Goal: Transaction & Acquisition: Purchase product/service

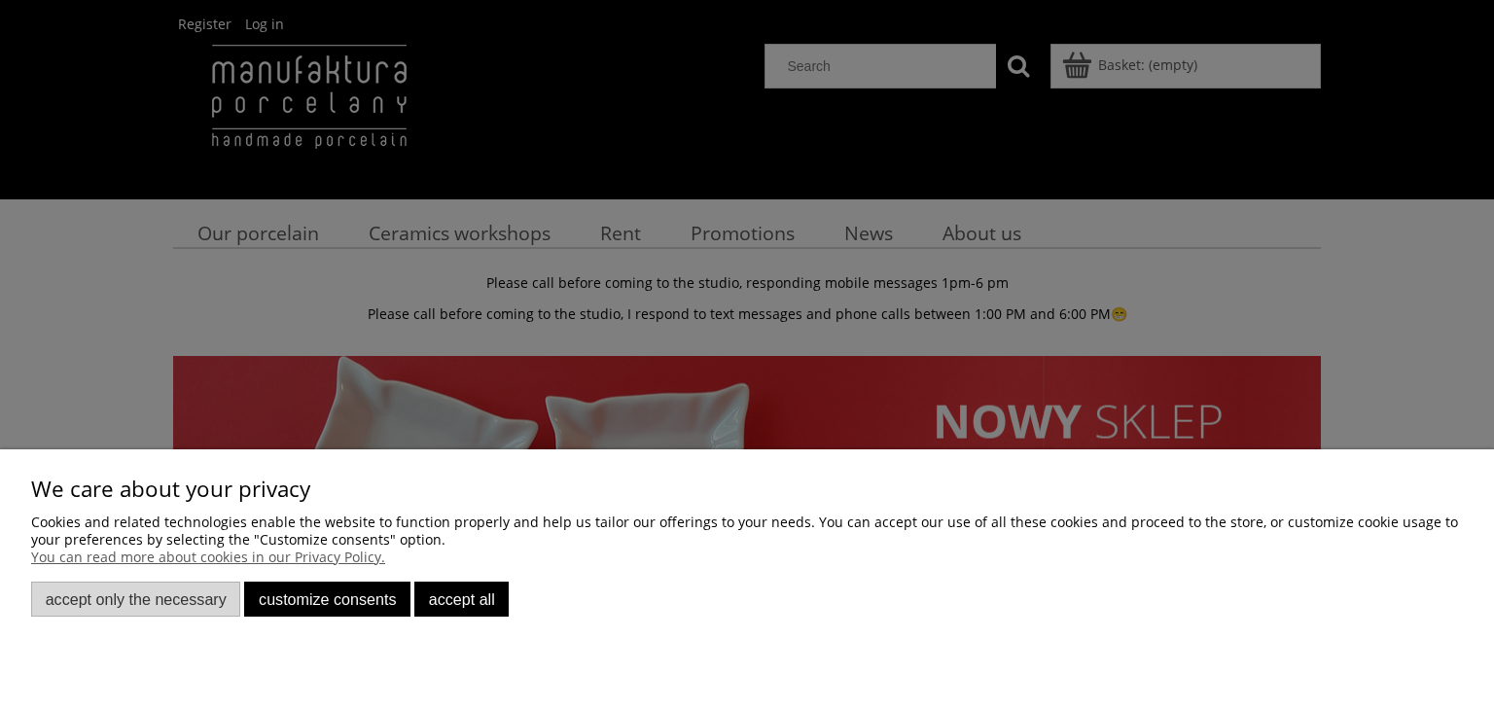
click at [354, 600] on font "Customize consents" at bounding box center [327, 599] width 137 height 18
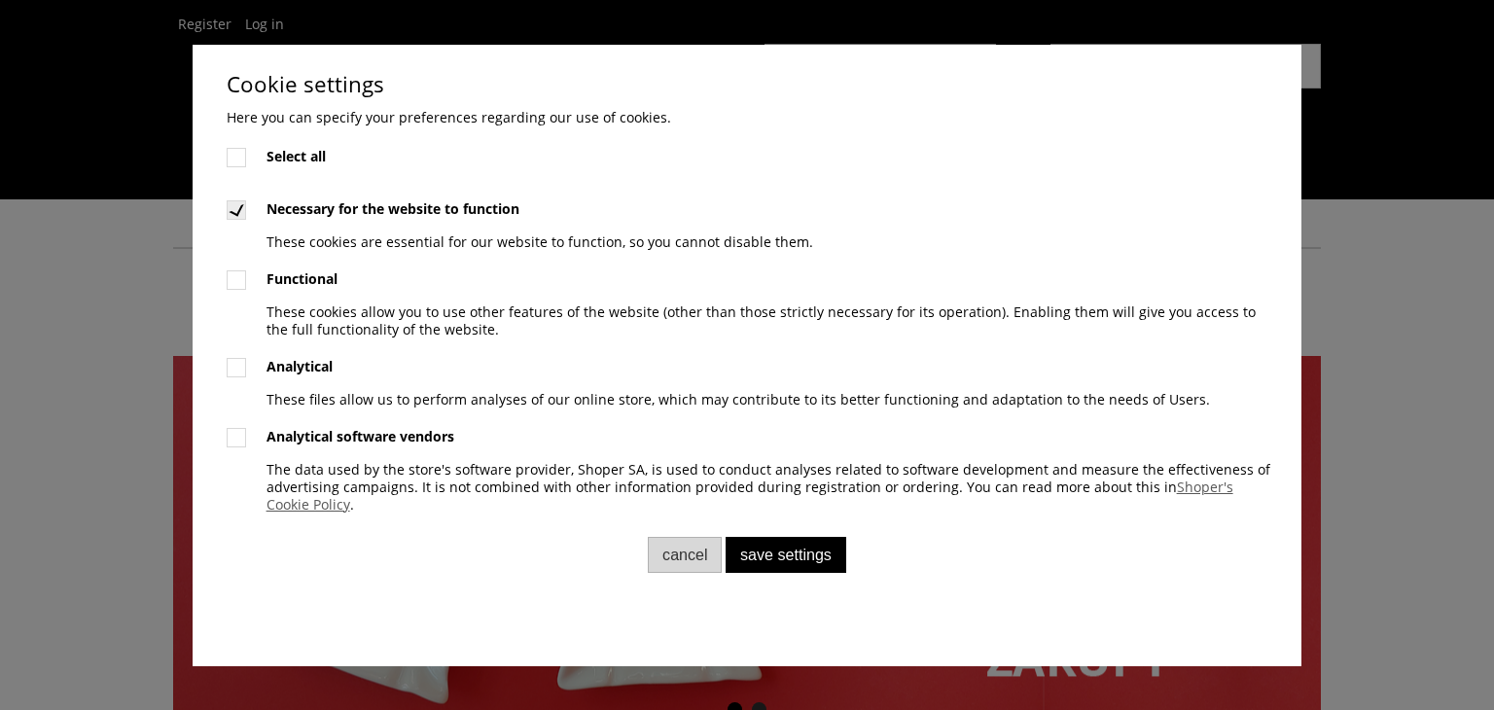
click at [229, 208] on label at bounding box center [237, 210] width 18 height 18
click at [235, 208] on label at bounding box center [237, 210] width 18 height 18
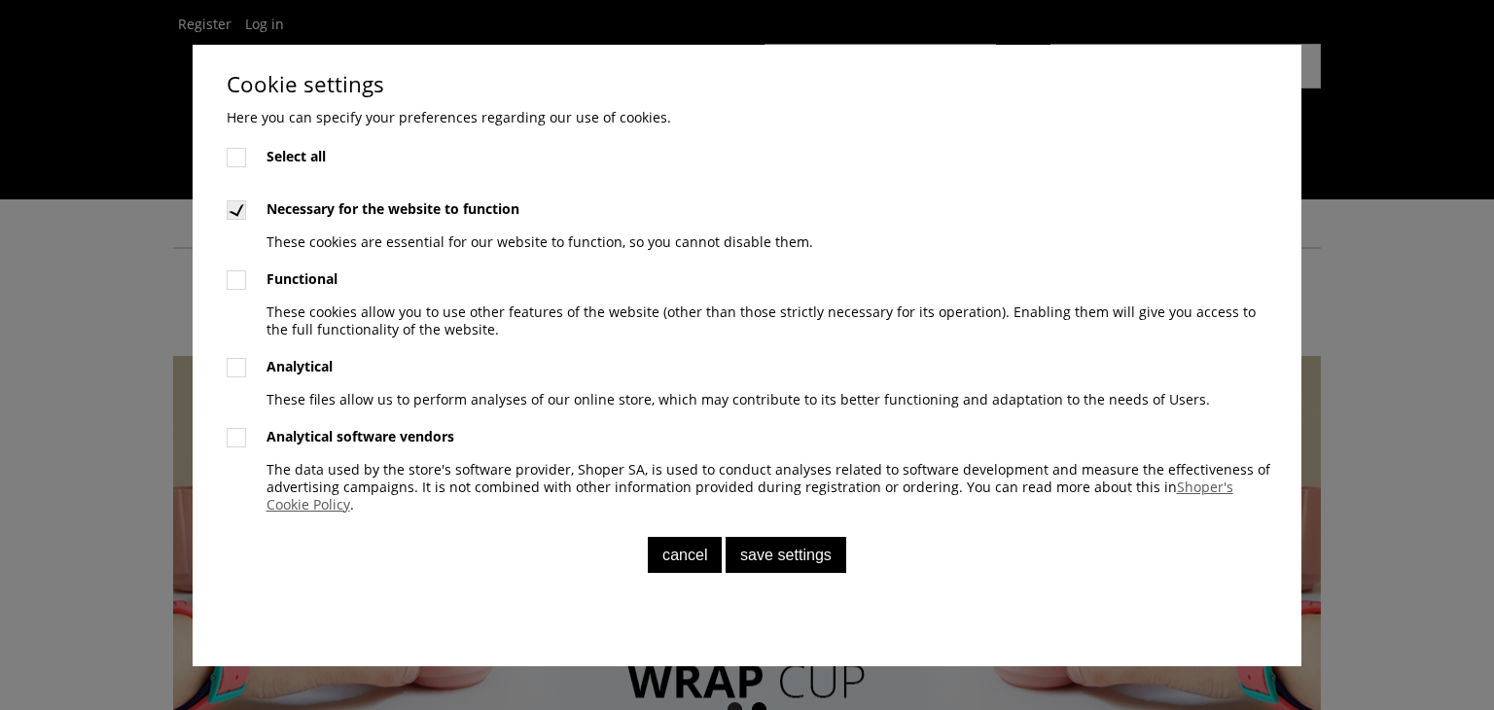
click at [691, 553] on font "Cancel" at bounding box center [685, 555] width 46 height 18
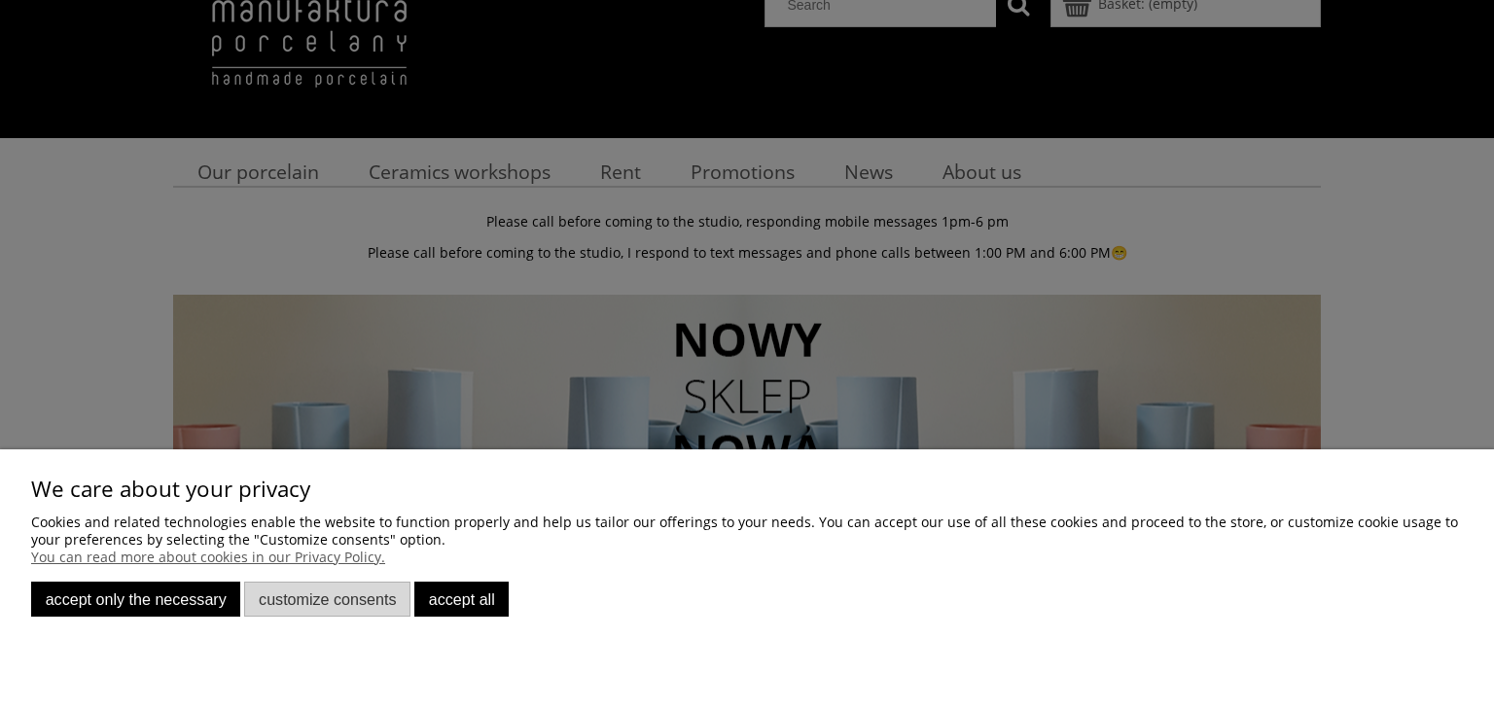
scroll to position [127, 0]
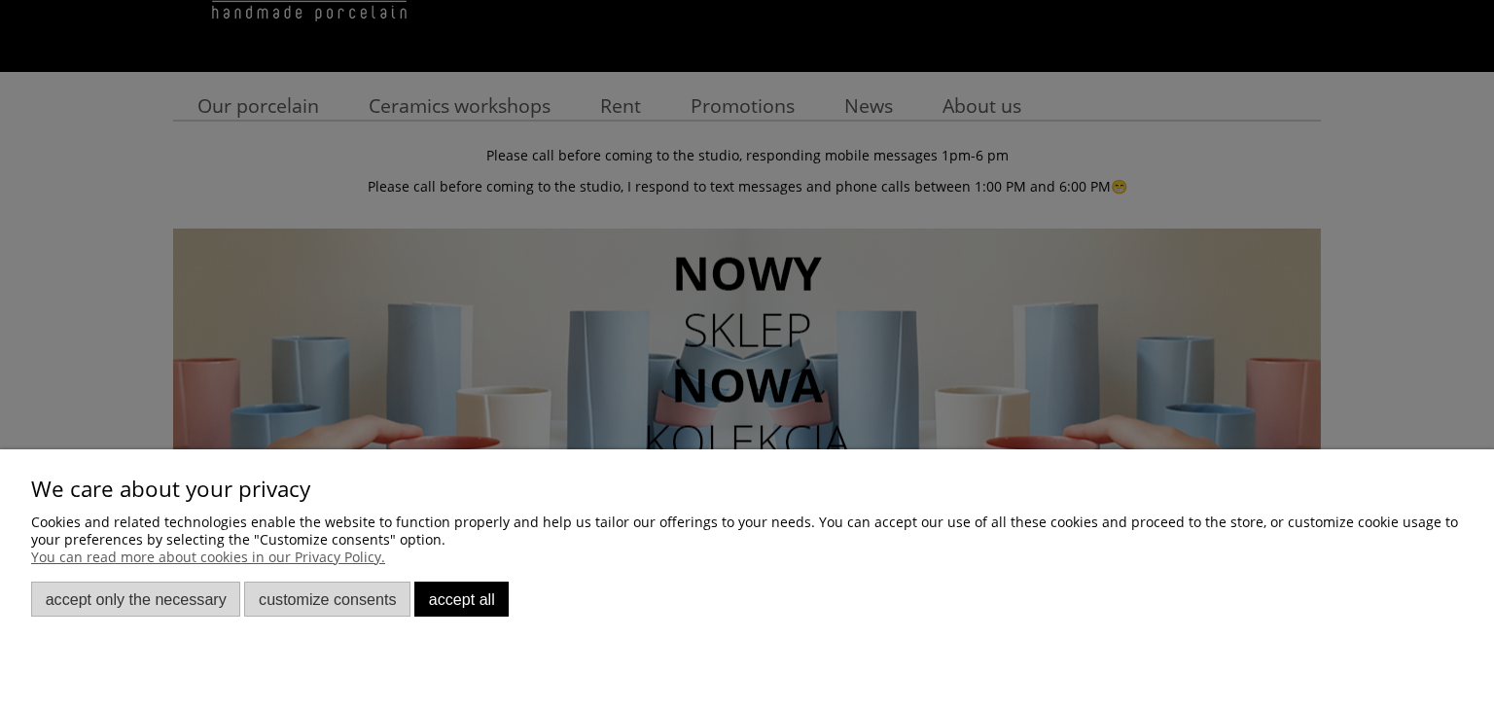
click at [638, 104] on div at bounding box center [747, 355] width 1494 height 710
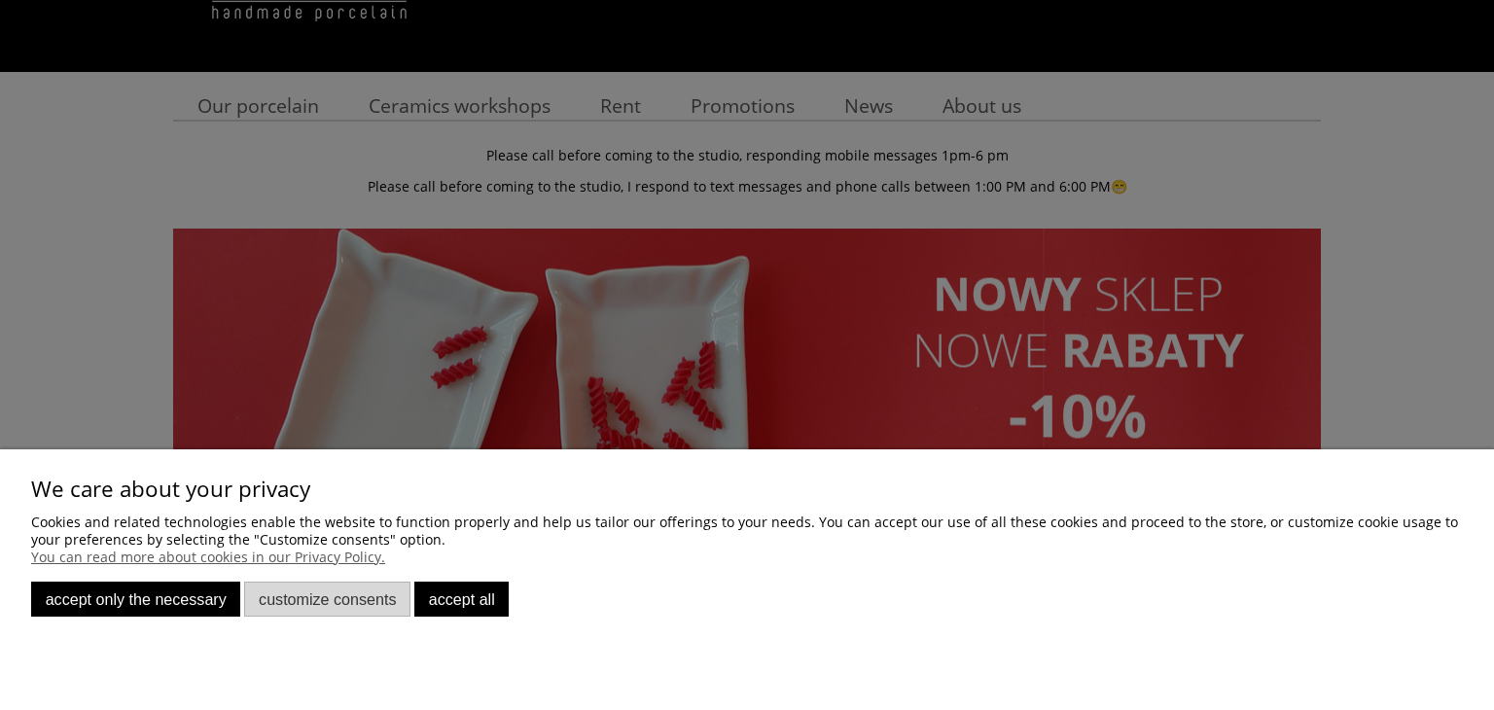
click at [142, 593] on font "Accept only the necessary" at bounding box center [136, 599] width 181 height 18
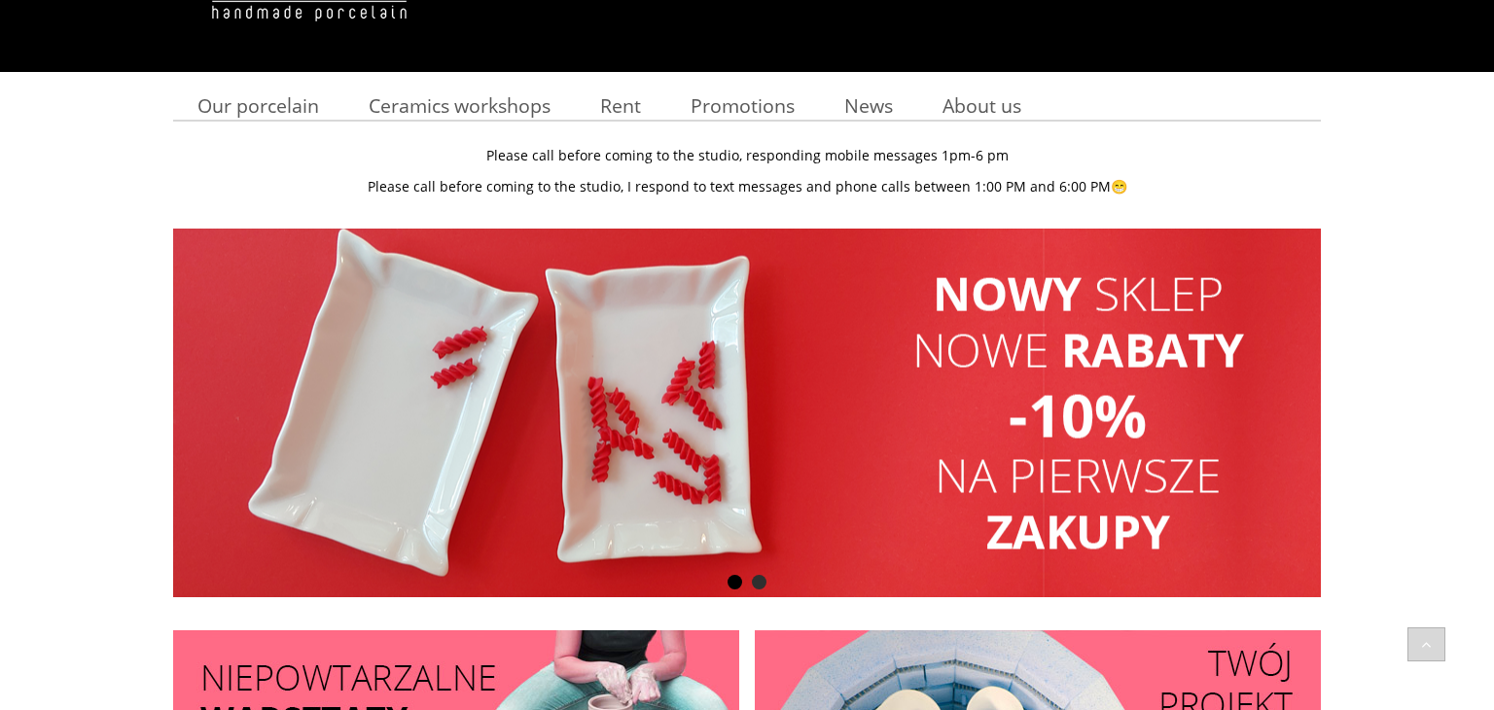
scroll to position [0, 0]
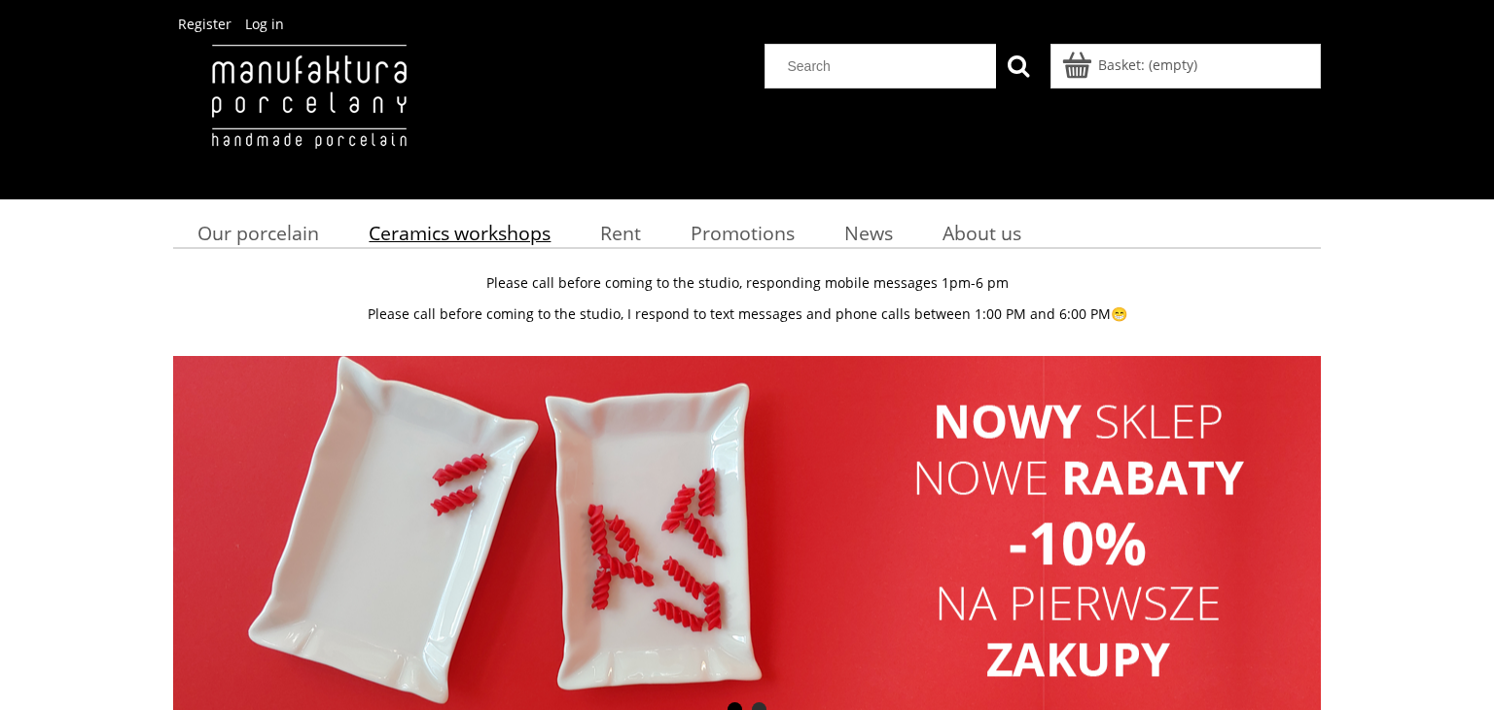
click at [477, 234] on font "Ceramics workshops" at bounding box center [460, 233] width 182 height 26
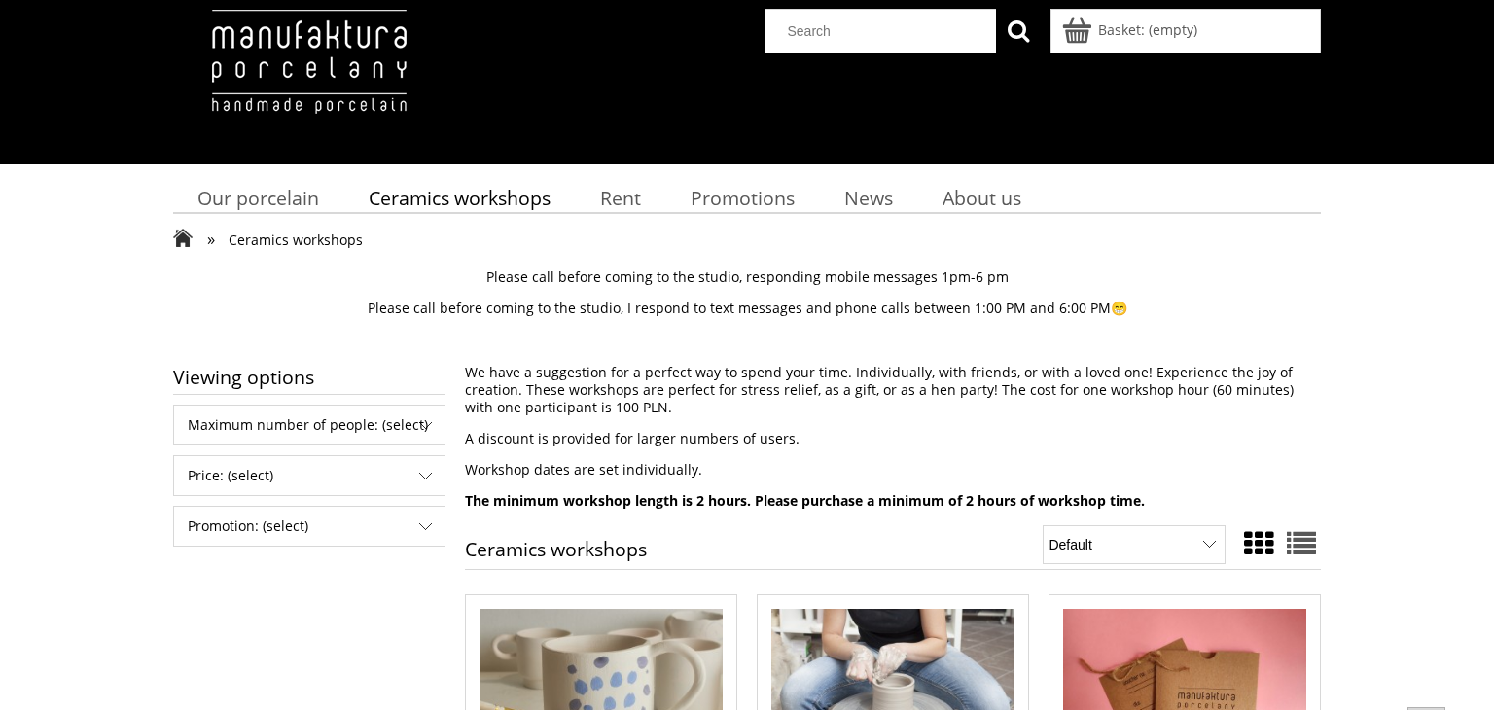
scroll to position [191, 0]
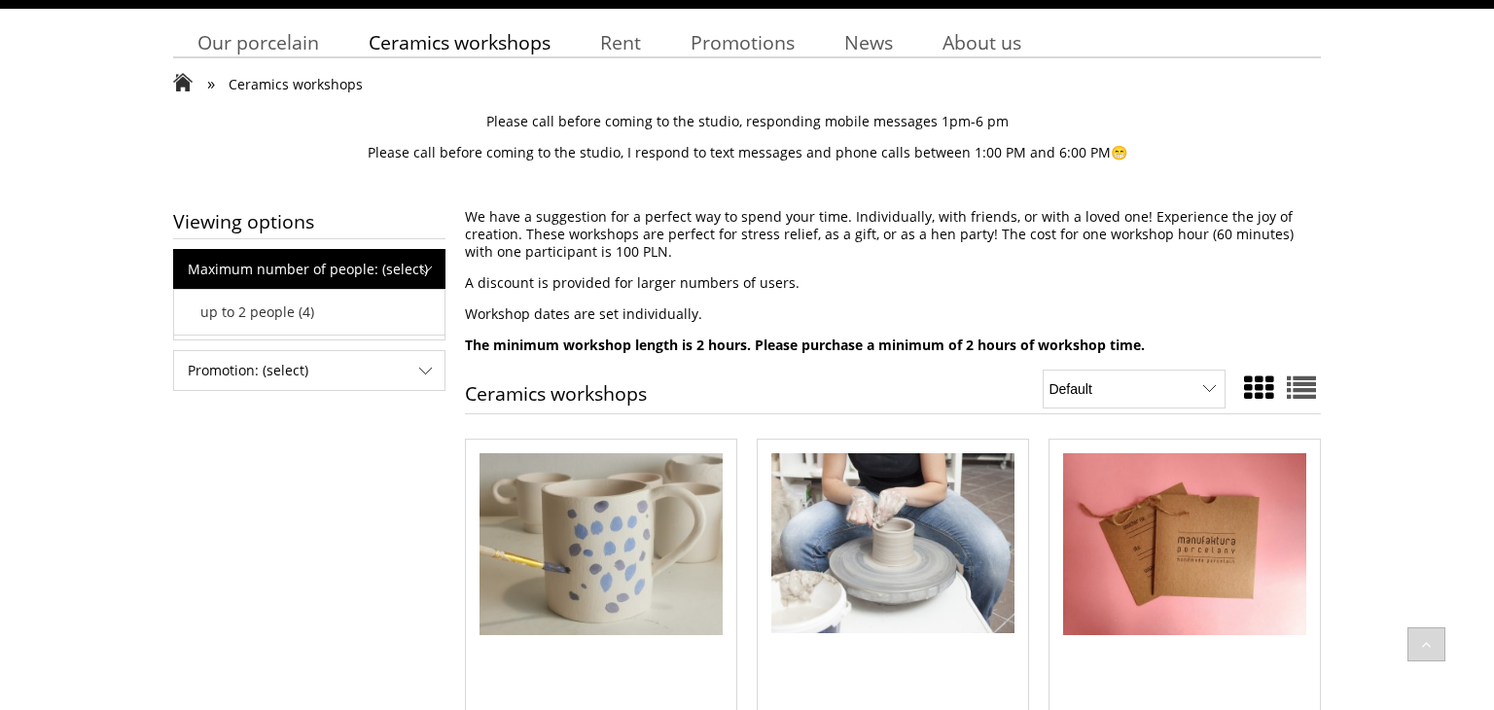
click at [435, 259] on span "Maximum number of people: (select)" at bounding box center [309, 269] width 270 height 39
click at [351, 303] on link "up to 2 people (4)" at bounding box center [309, 312] width 218 height 23
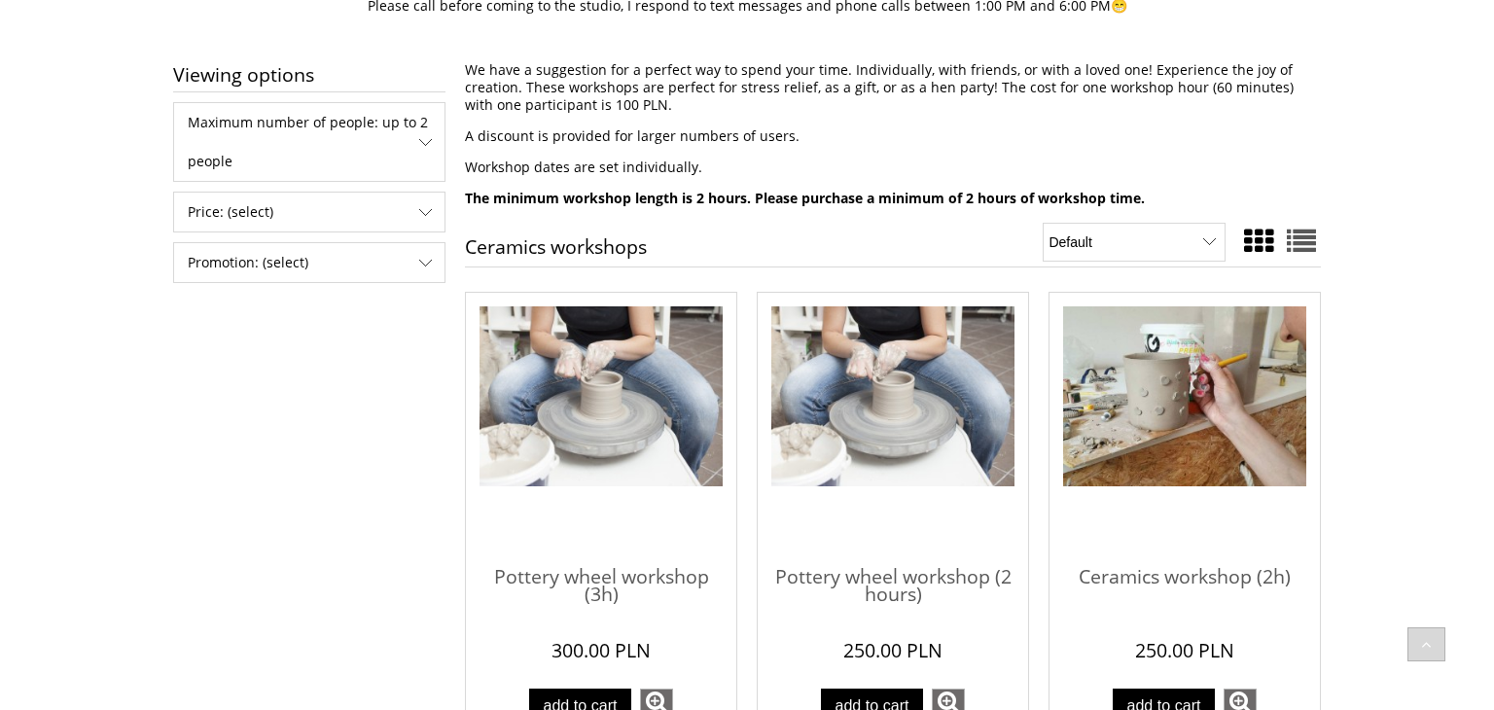
scroll to position [366, 0]
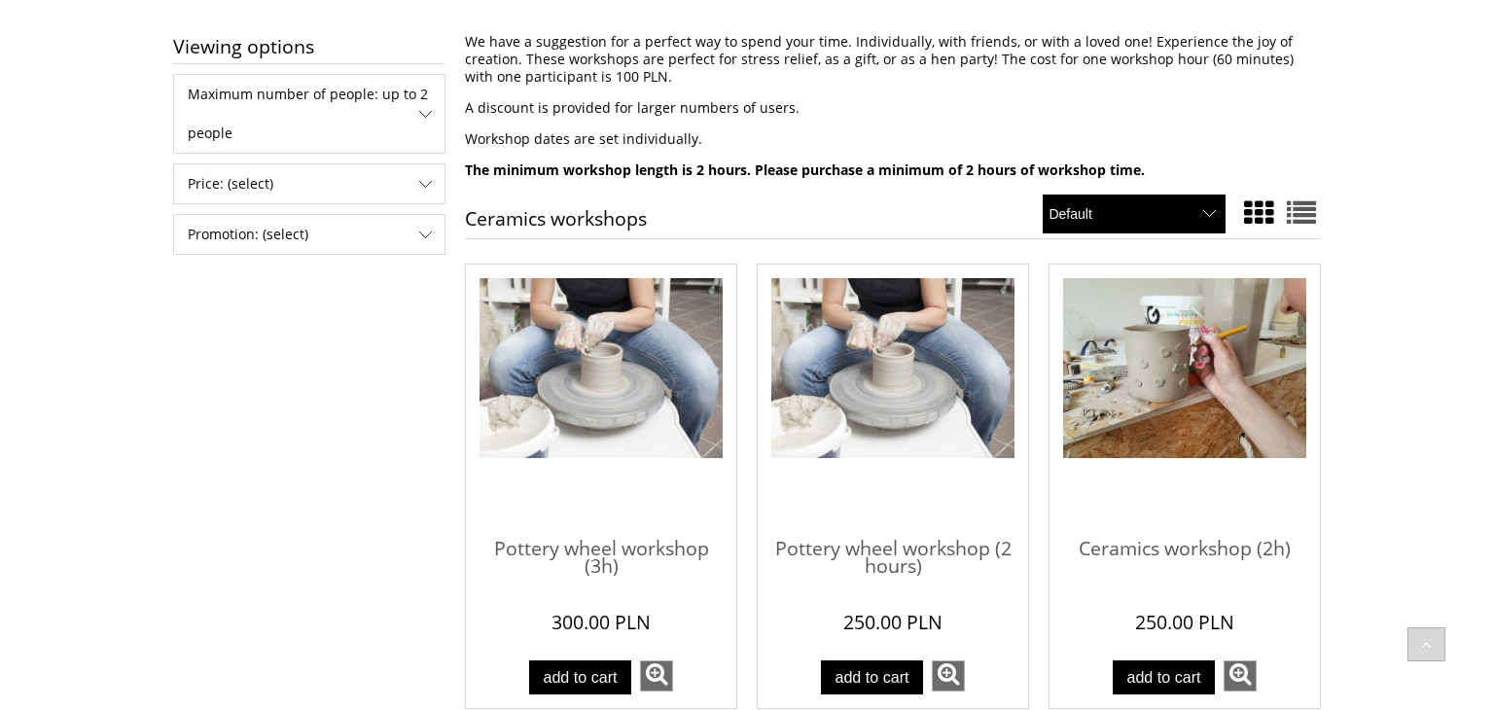
click at [1143, 231] on select "Default Product name from A to Z Product name from Z to A From the lowest price…" at bounding box center [1134, 214] width 183 height 39
click at [1140, 220] on select "Default Product name from A to Z Product name from Z to A From the lowest price…" at bounding box center [1134, 214] width 183 height 39
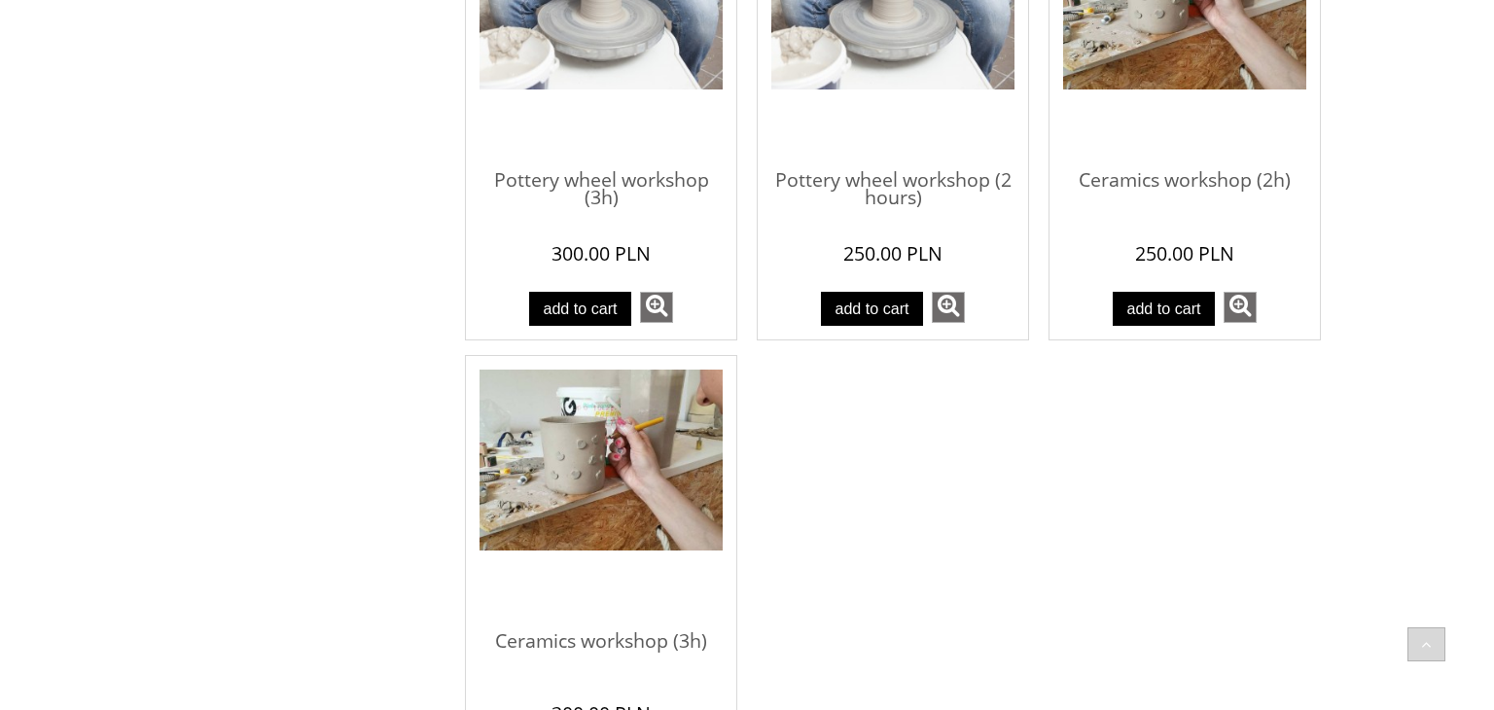
scroll to position [668, 0]
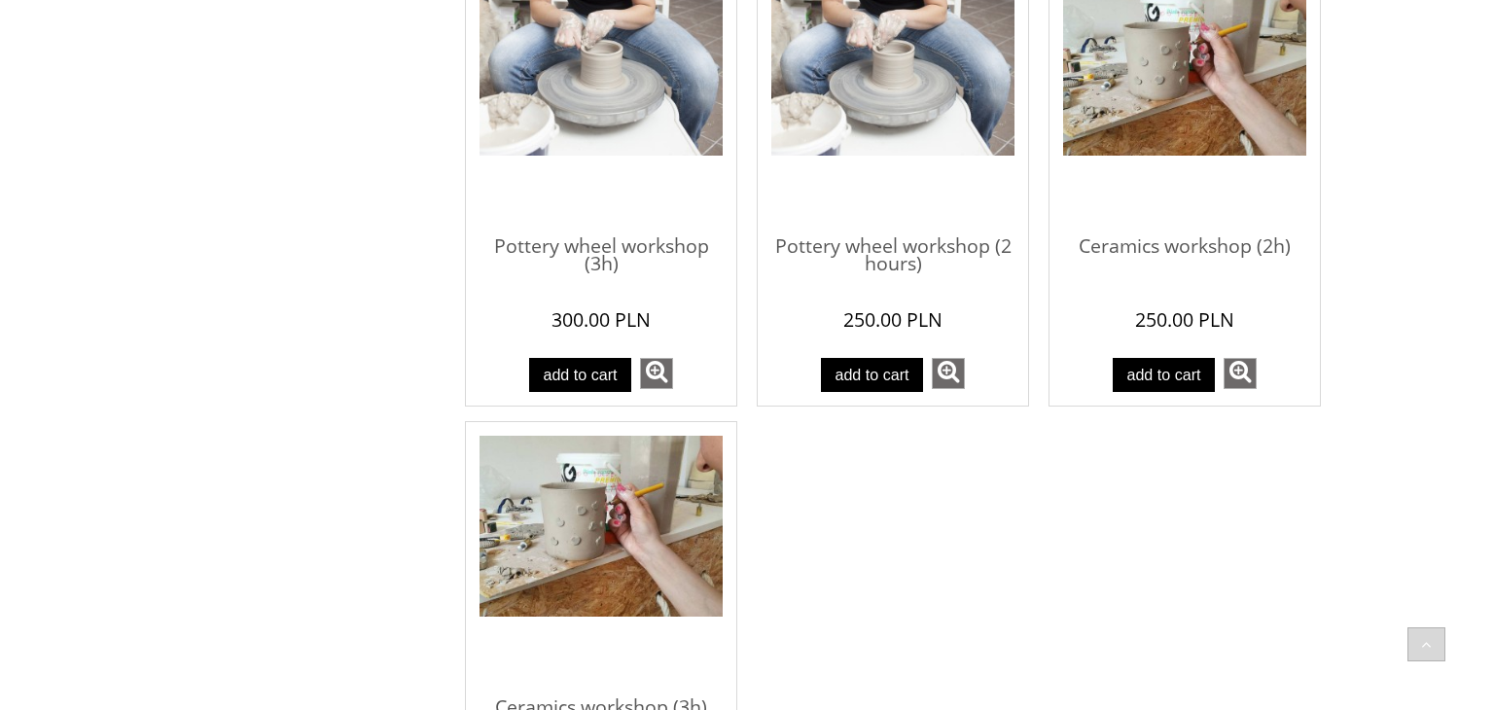
click at [1193, 323] on font "250.00 PLN" at bounding box center [1184, 319] width 99 height 26
click at [1241, 369] on link "see more" at bounding box center [1240, 373] width 33 height 31
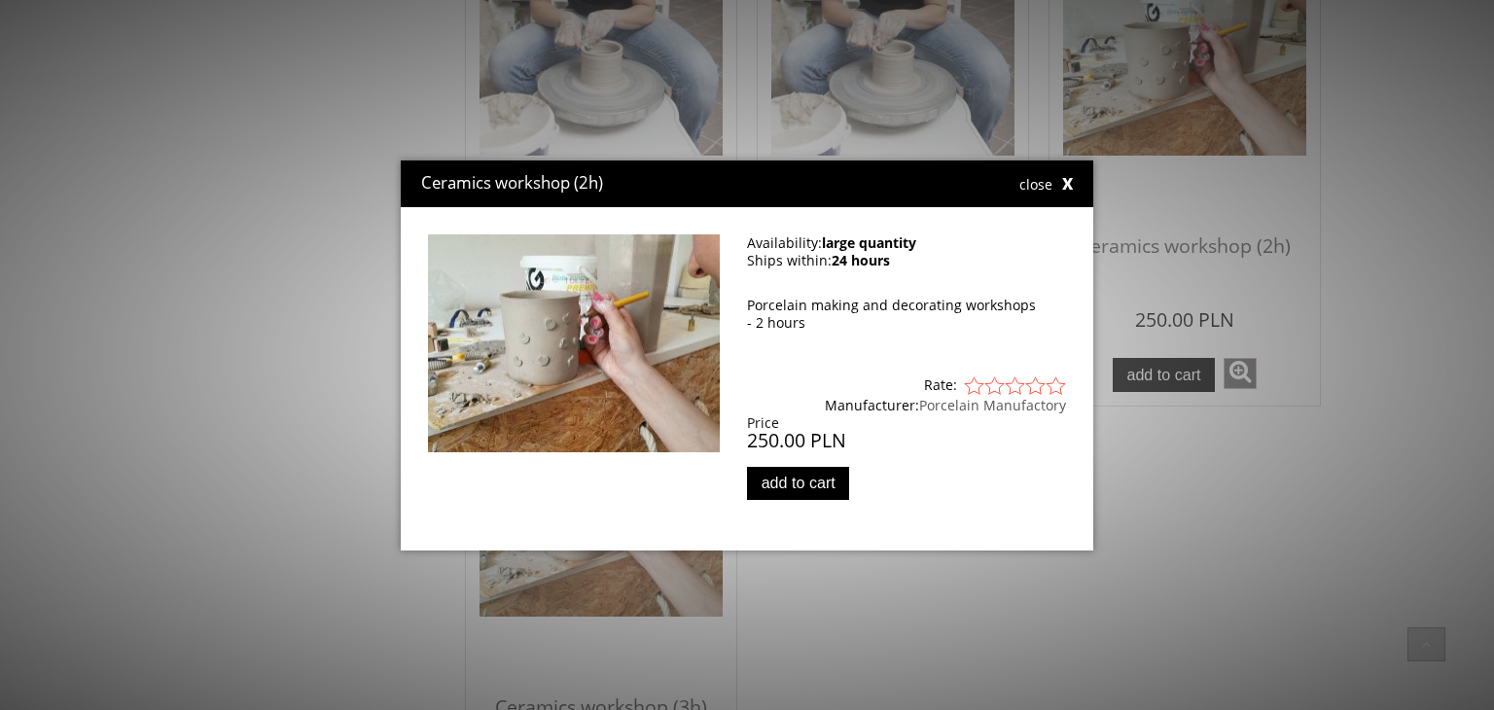
click at [1073, 188] on div "Ceramics workshop (2h) close" at bounding box center [747, 183] width 693 height 47
click at [1066, 190] on div "close" at bounding box center [975, 183] width 196 height 19
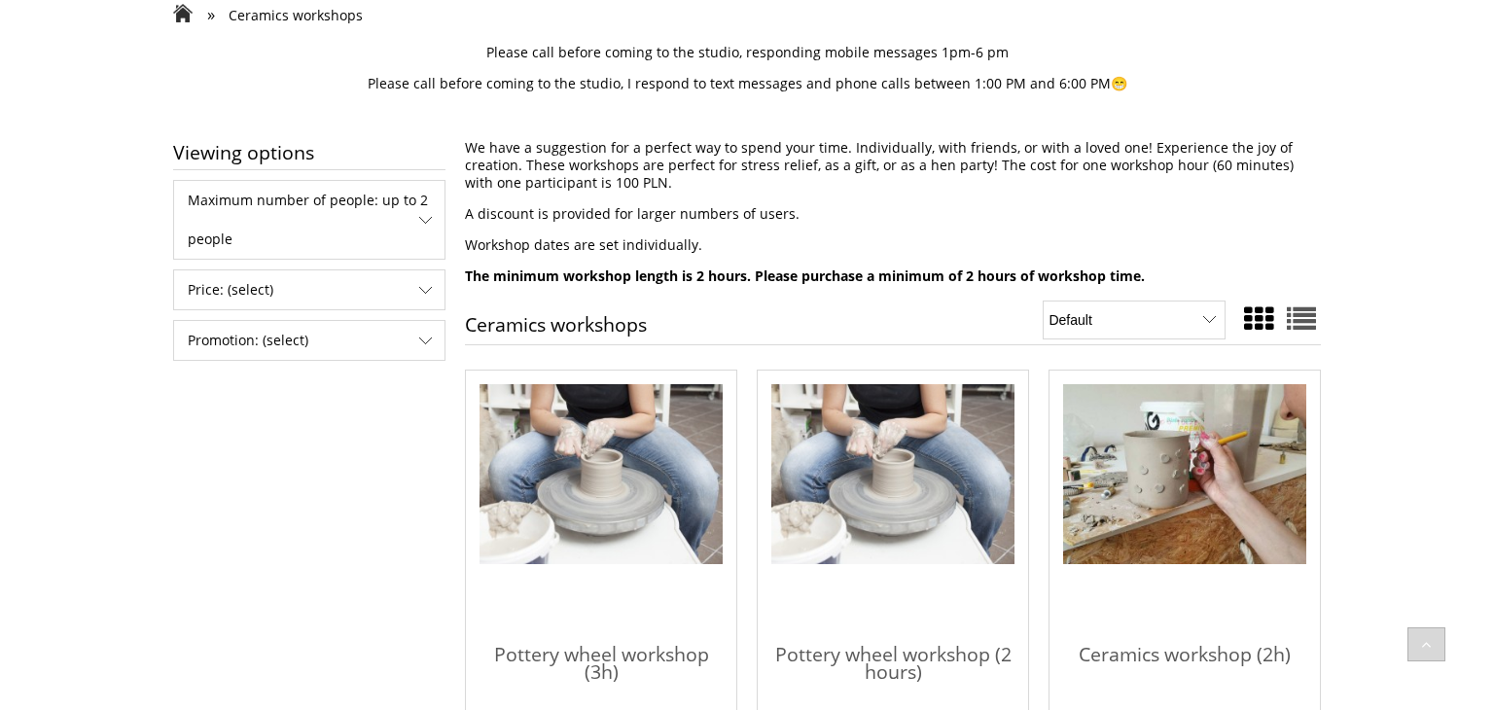
scroll to position [257, 0]
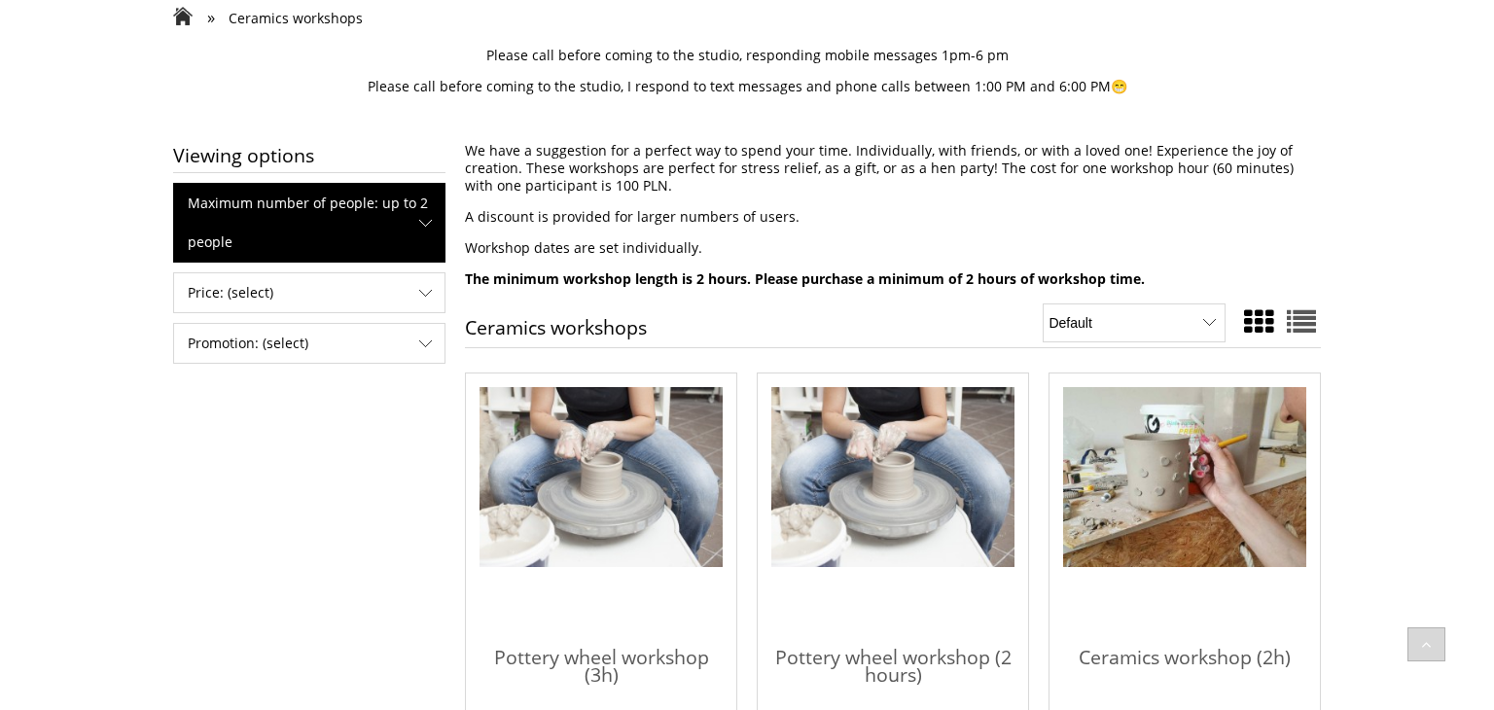
click at [354, 225] on span "Maximum number of people: up to 2 people" at bounding box center [309, 223] width 270 height 78
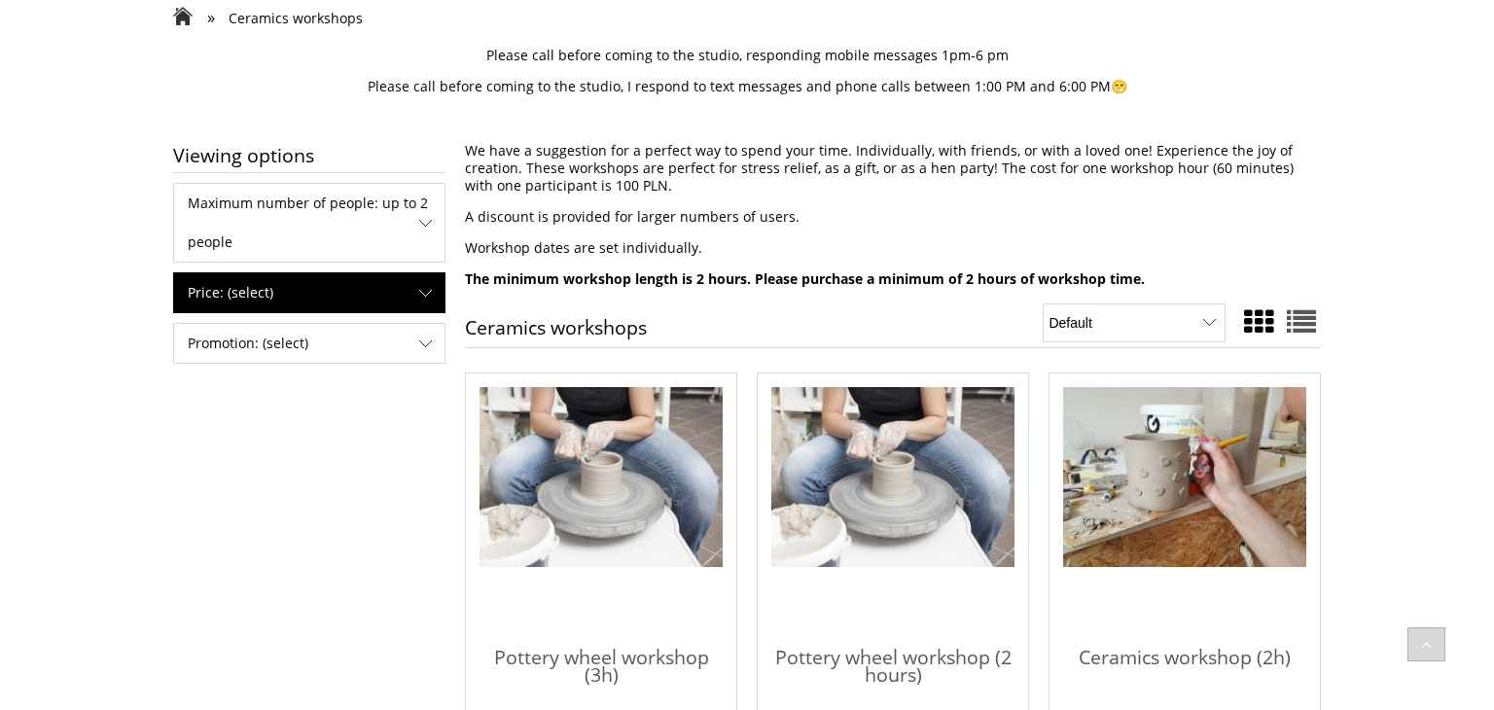
click at [348, 286] on span "Price: (select)" at bounding box center [309, 292] width 270 height 39
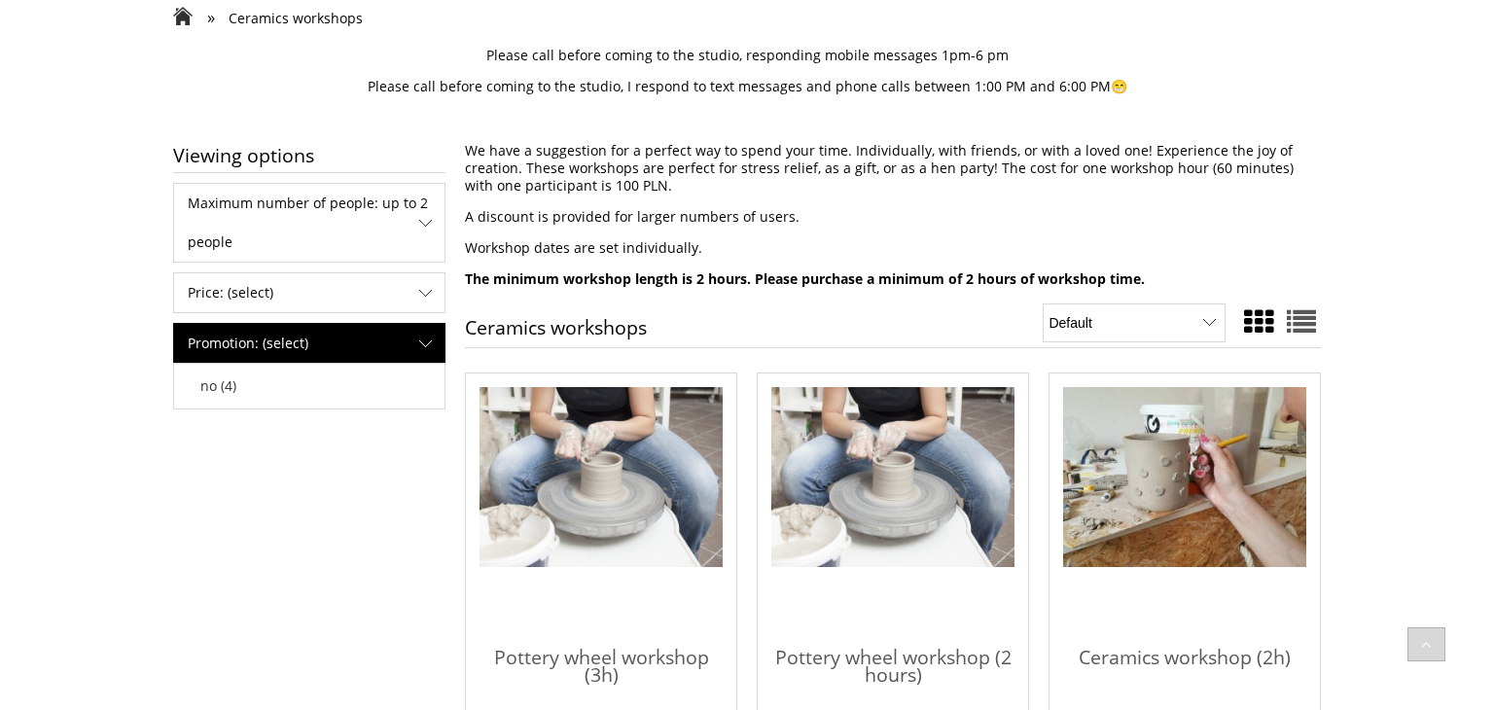
click at [360, 334] on span "Promotion: (select)" at bounding box center [309, 343] width 270 height 39
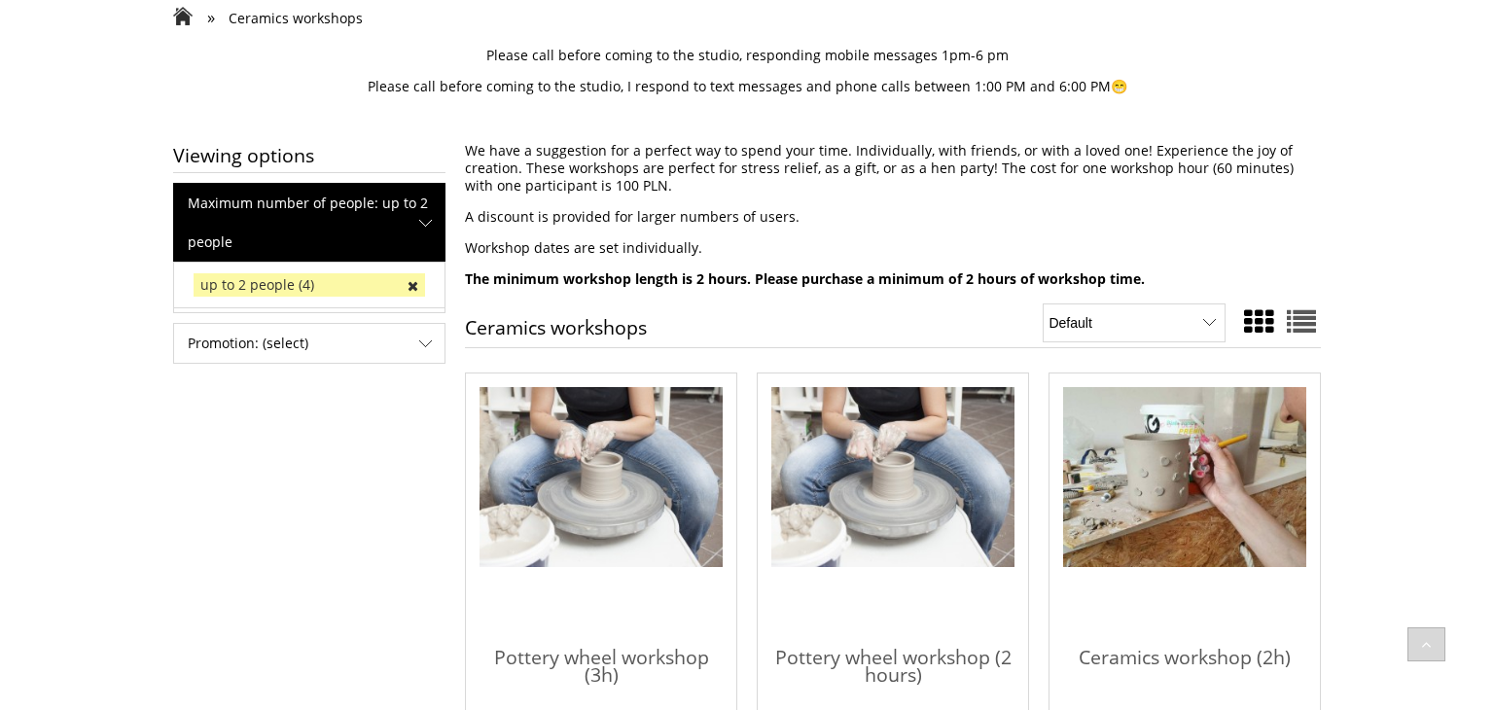
click at [415, 241] on span "Maximum number of people: up to 2 people" at bounding box center [309, 223] width 270 height 78
click at [412, 283] on link "up to 2 people (4)" at bounding box center [309, 284] width 218 height 23
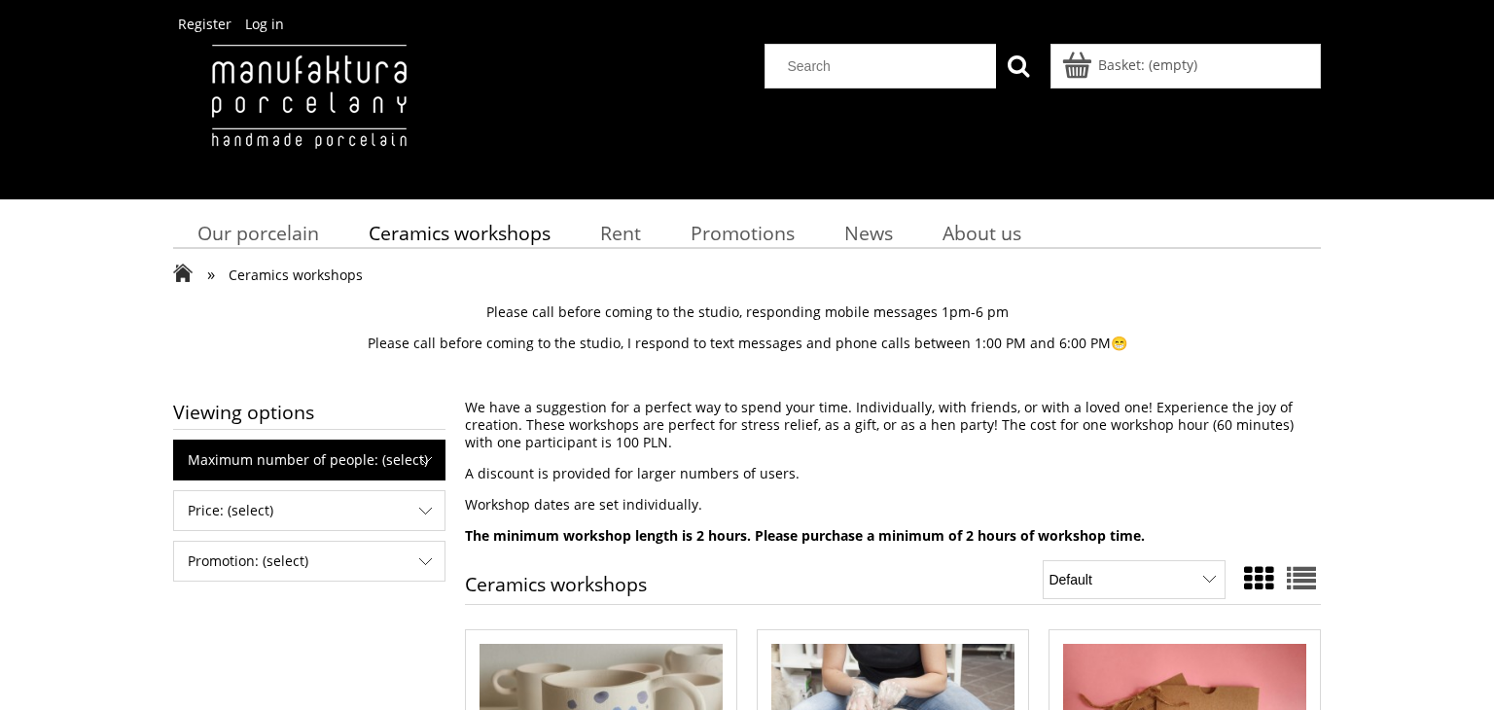
click at [395, 458] on font "Maximum number of people: (select)" at bounding box center [308, 459] width 240 height 18
click at [428, 462] on span "Maximum number of people: (select)" at bounding box center [309, 460] width 270 height 39
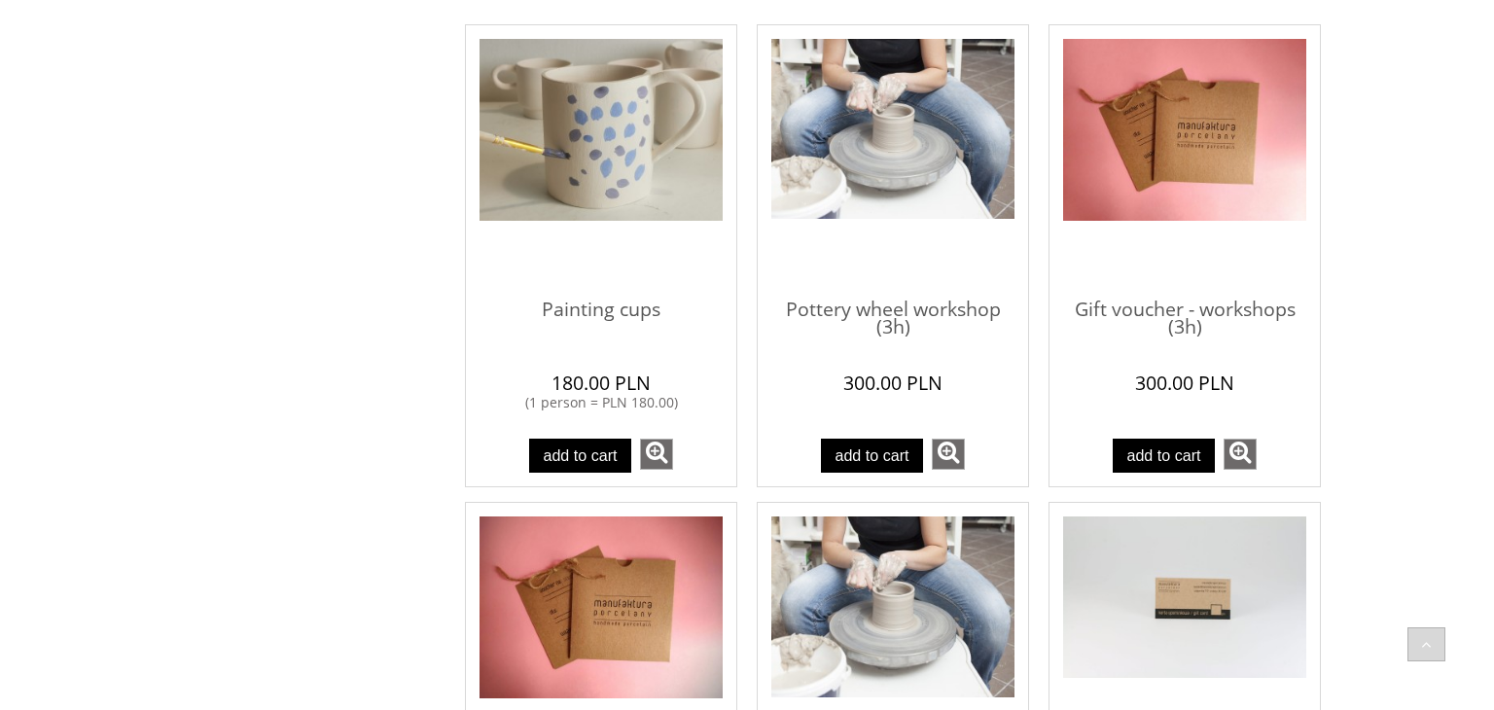
scroll to position [609, 0]
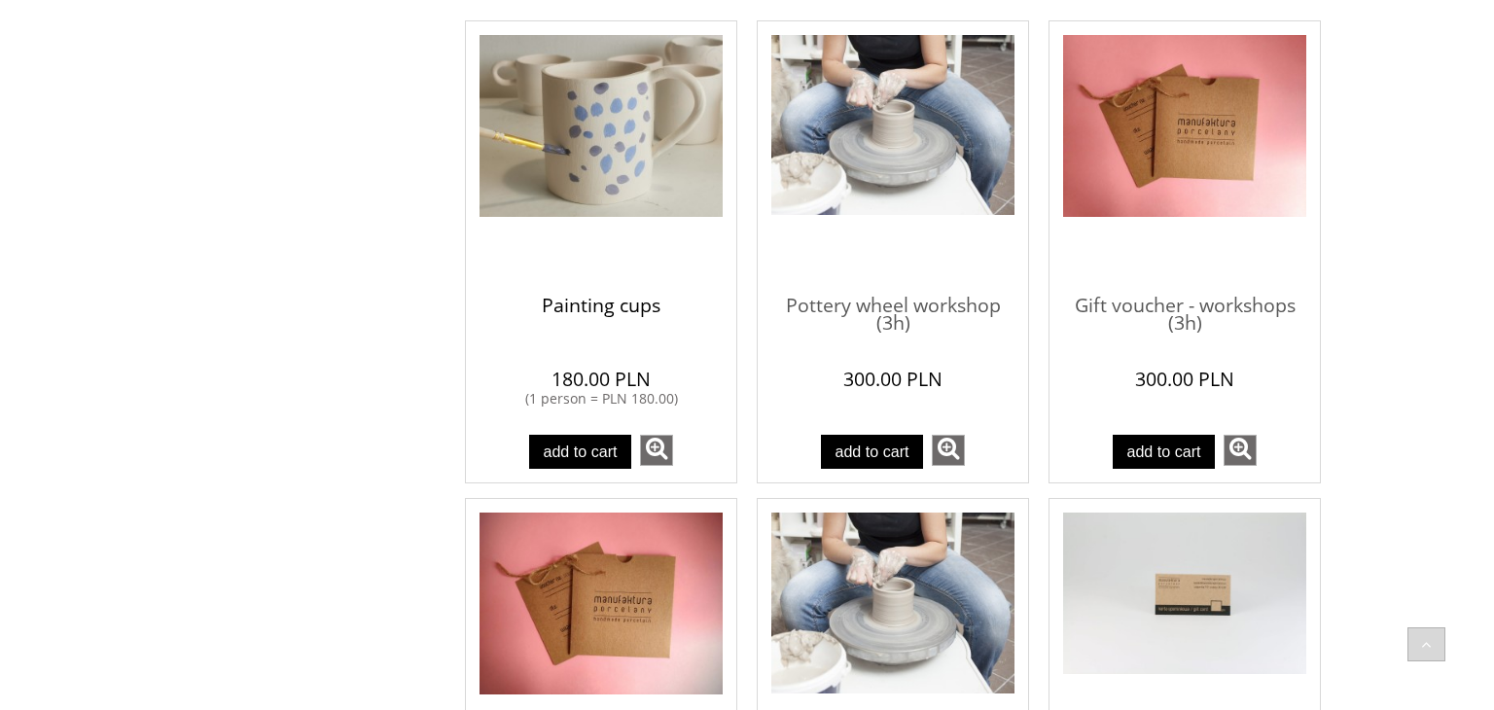
click at [603, 302] on font "Painting cups" at bounding box center [601, 305] width 119 height 26
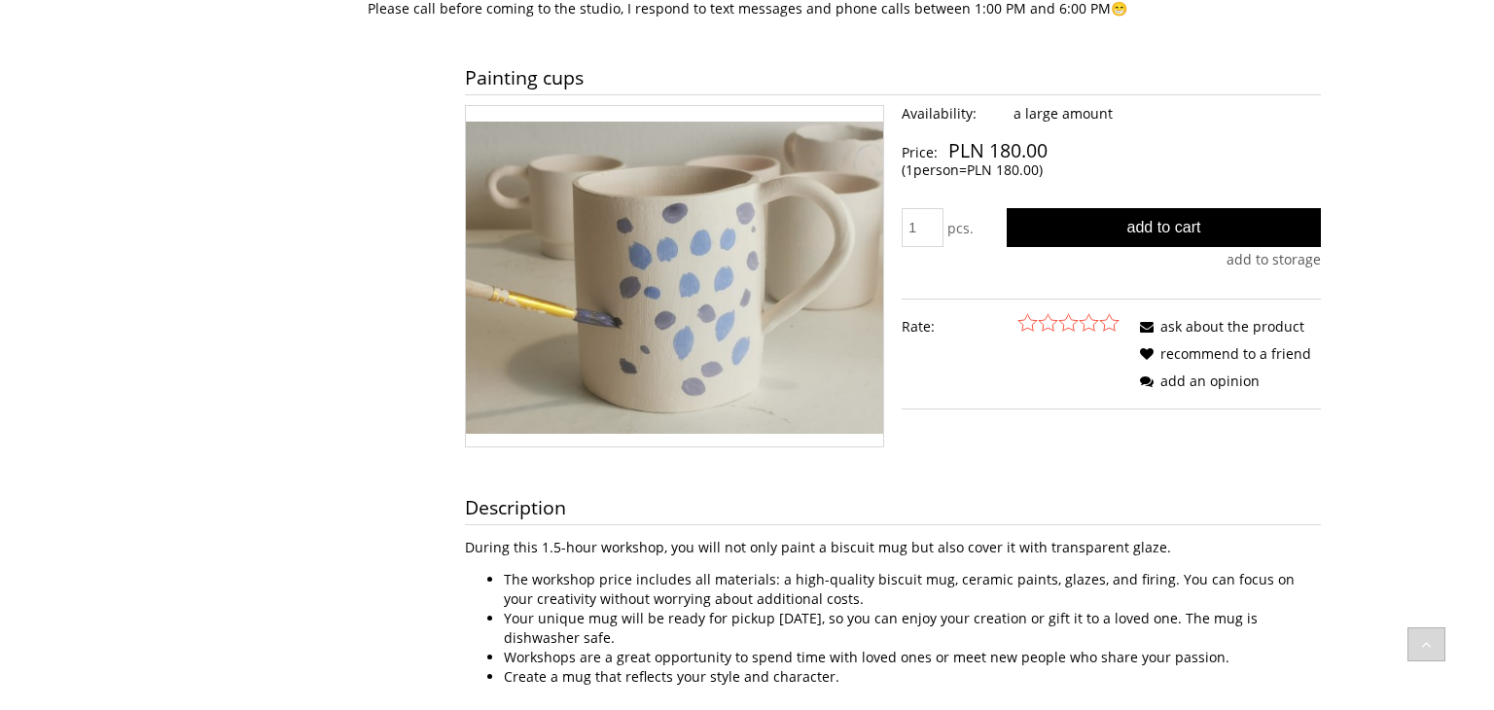
scroll to position [120, 0]
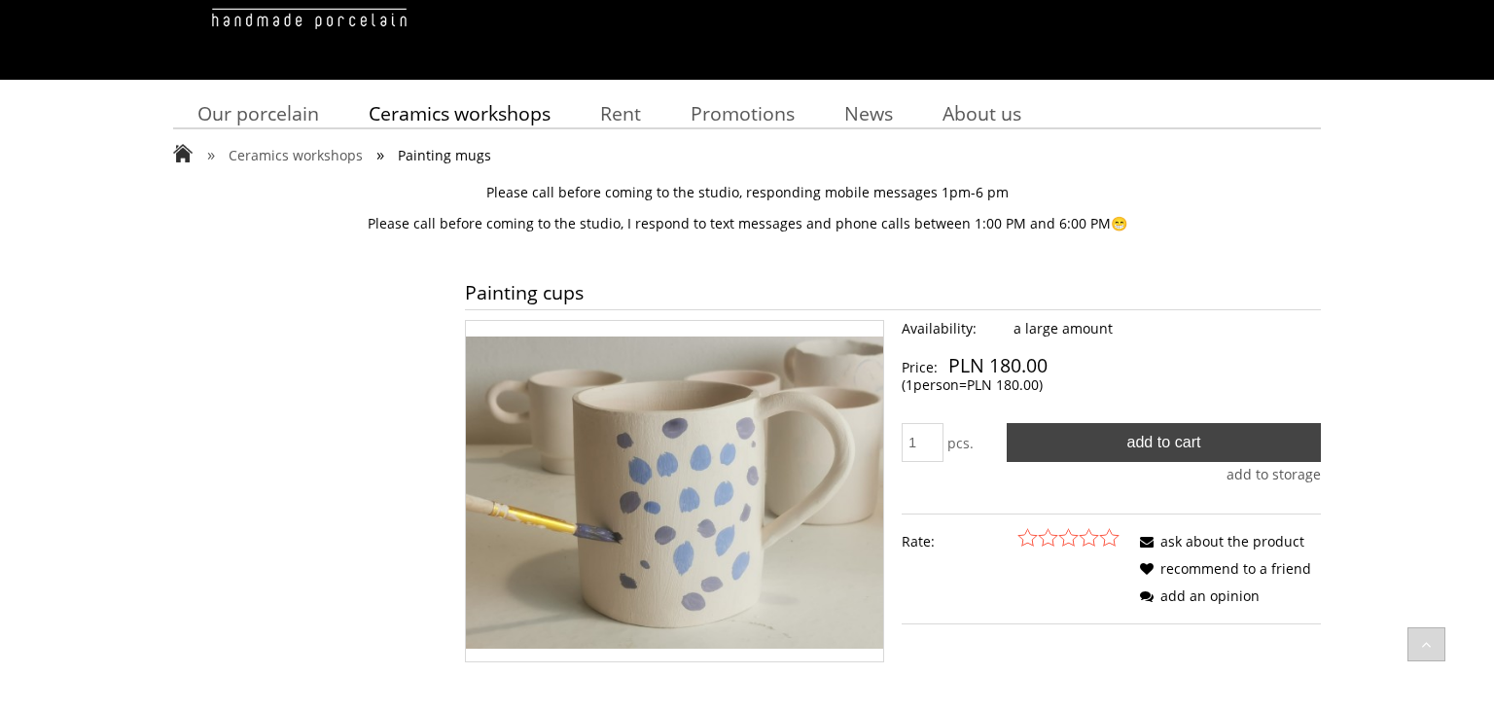
click at [1058, 437] on button "Add to cart" at bounding box center [1164, 442] width 314 height 39
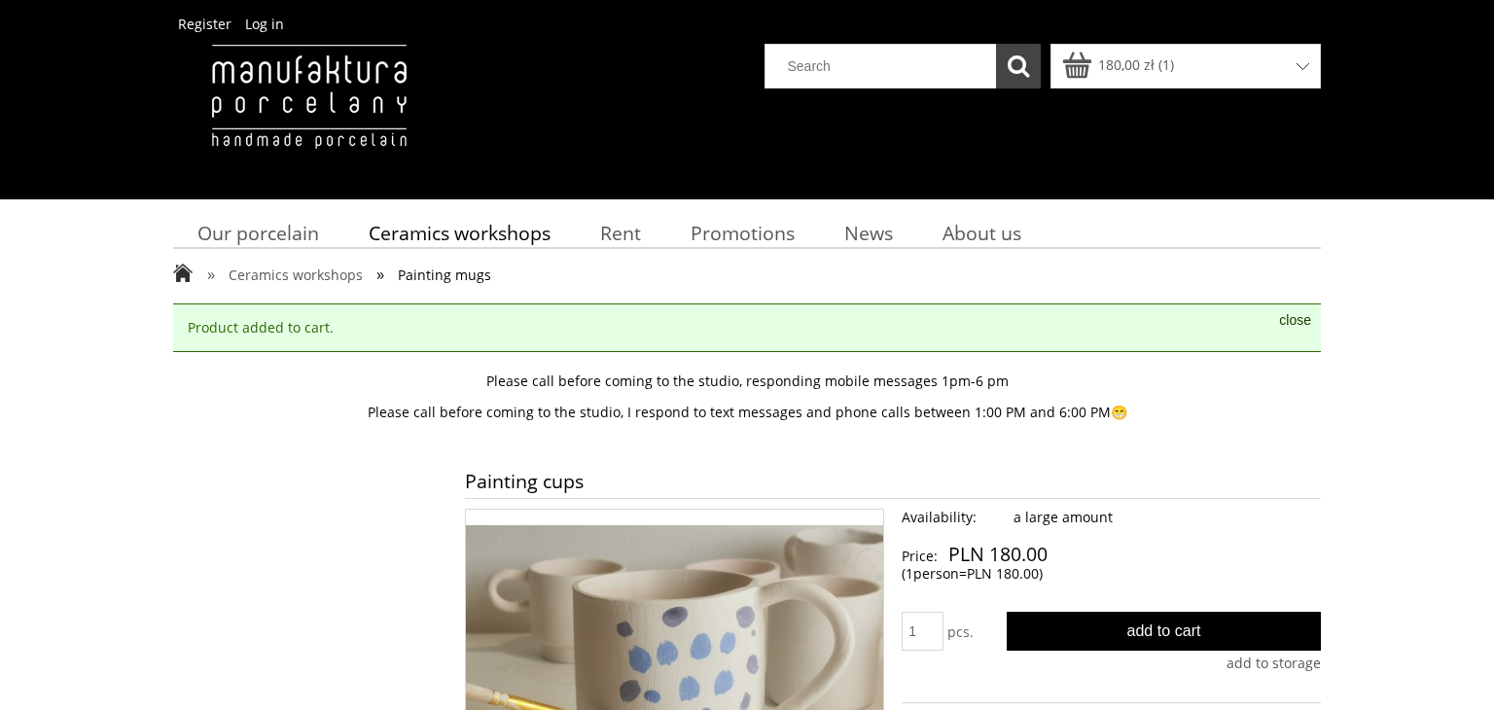
click at [1019, 59] on button "Search" at bounding box center [1018, 66] width 45 height 45
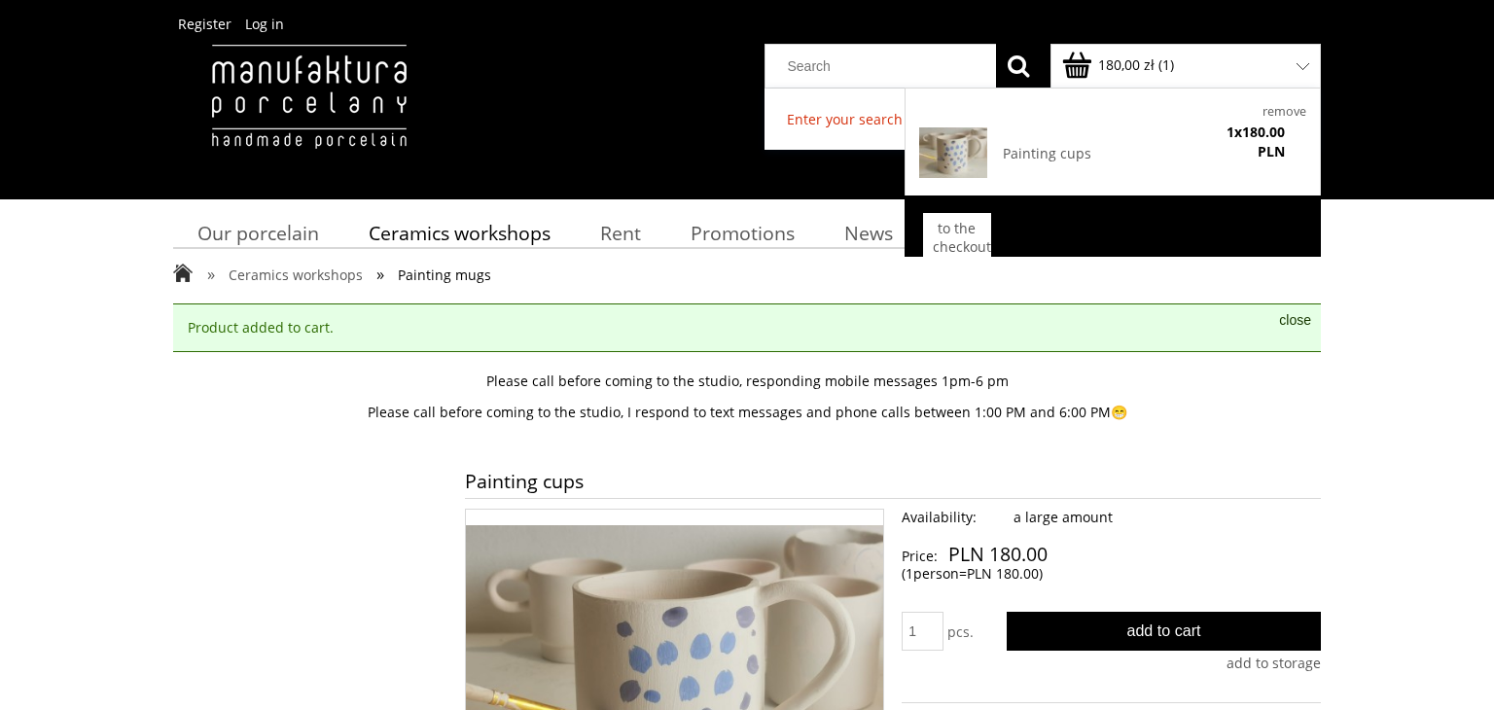
click at [1082, 64] on link "180,00 zł ( 1 )" at bounding box center [1119, 64] width 109 height 18
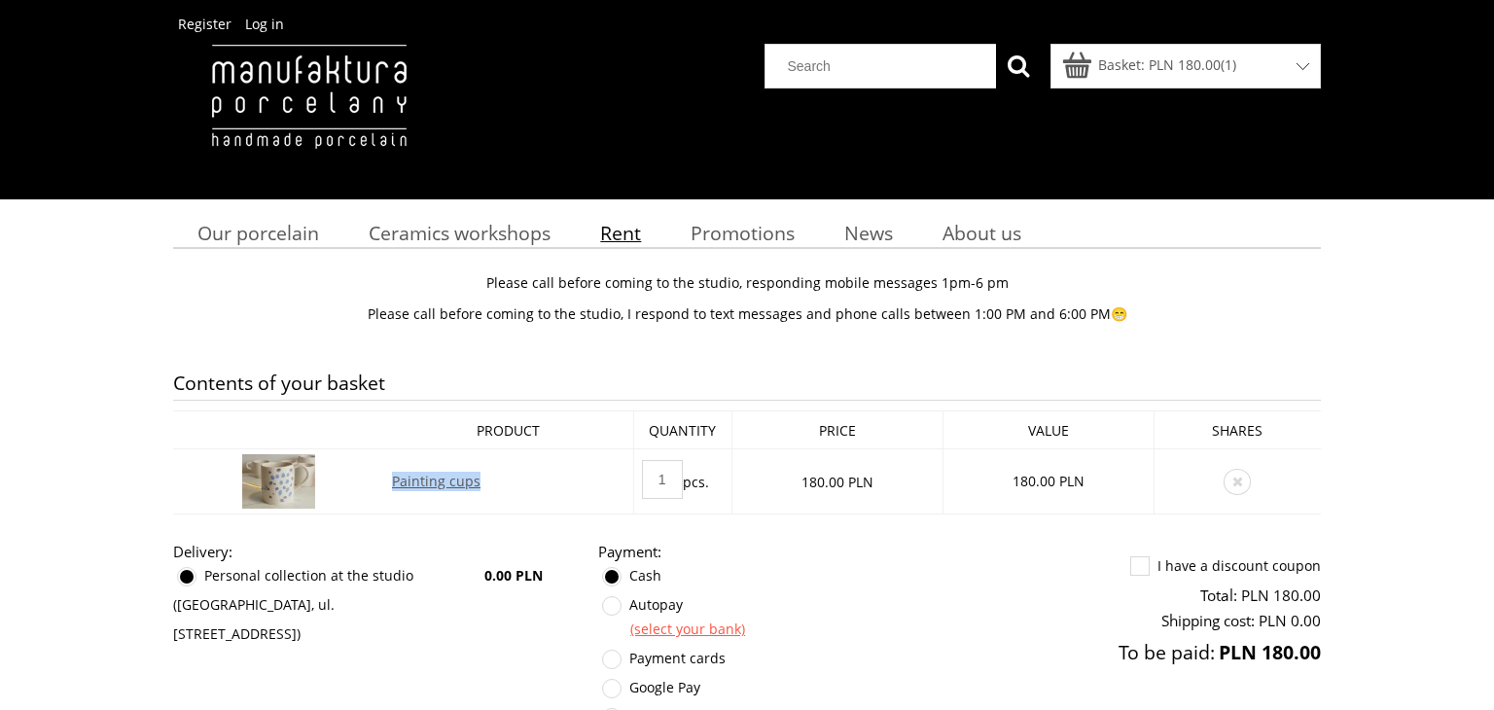
click at [624, 232] on font "Rent" at bounding box center [620, 233] width 41 height 26
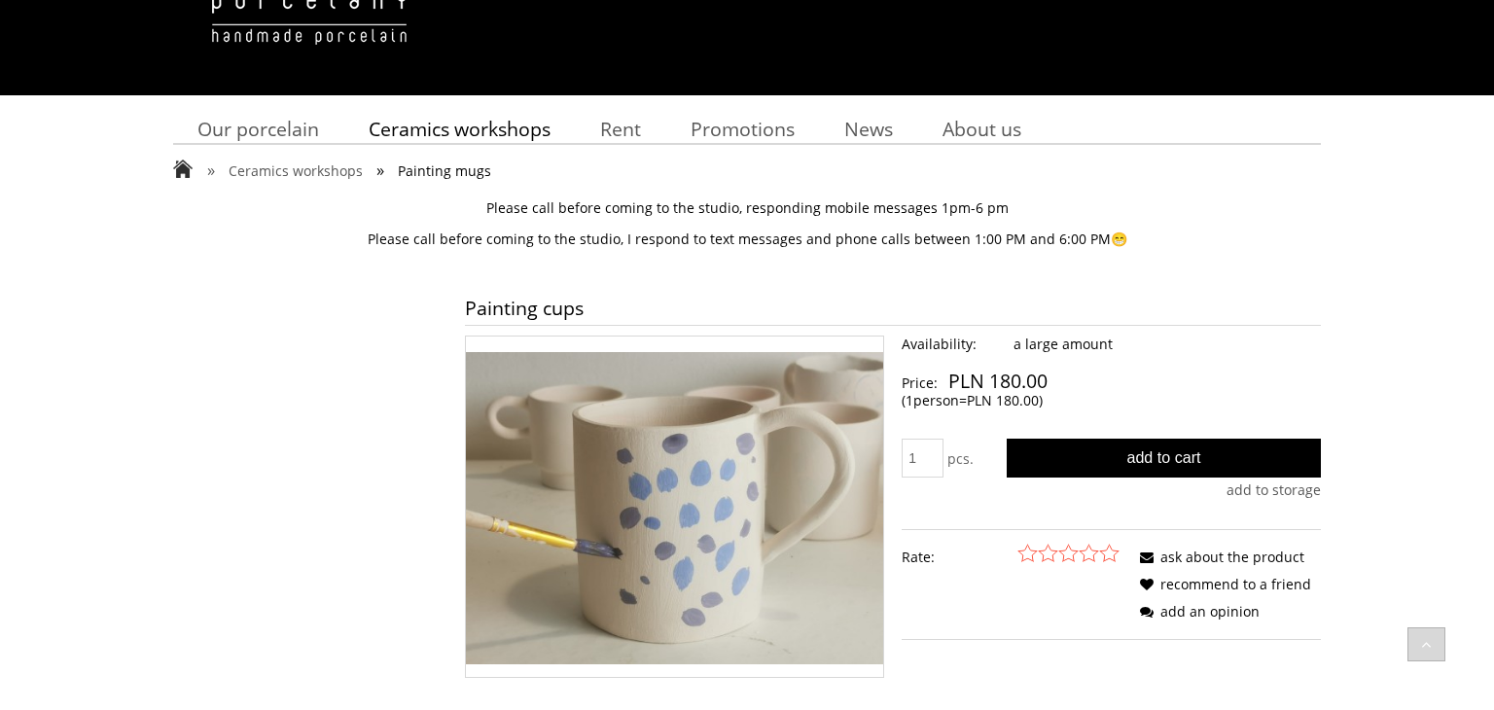
scroll to position [82, 0]
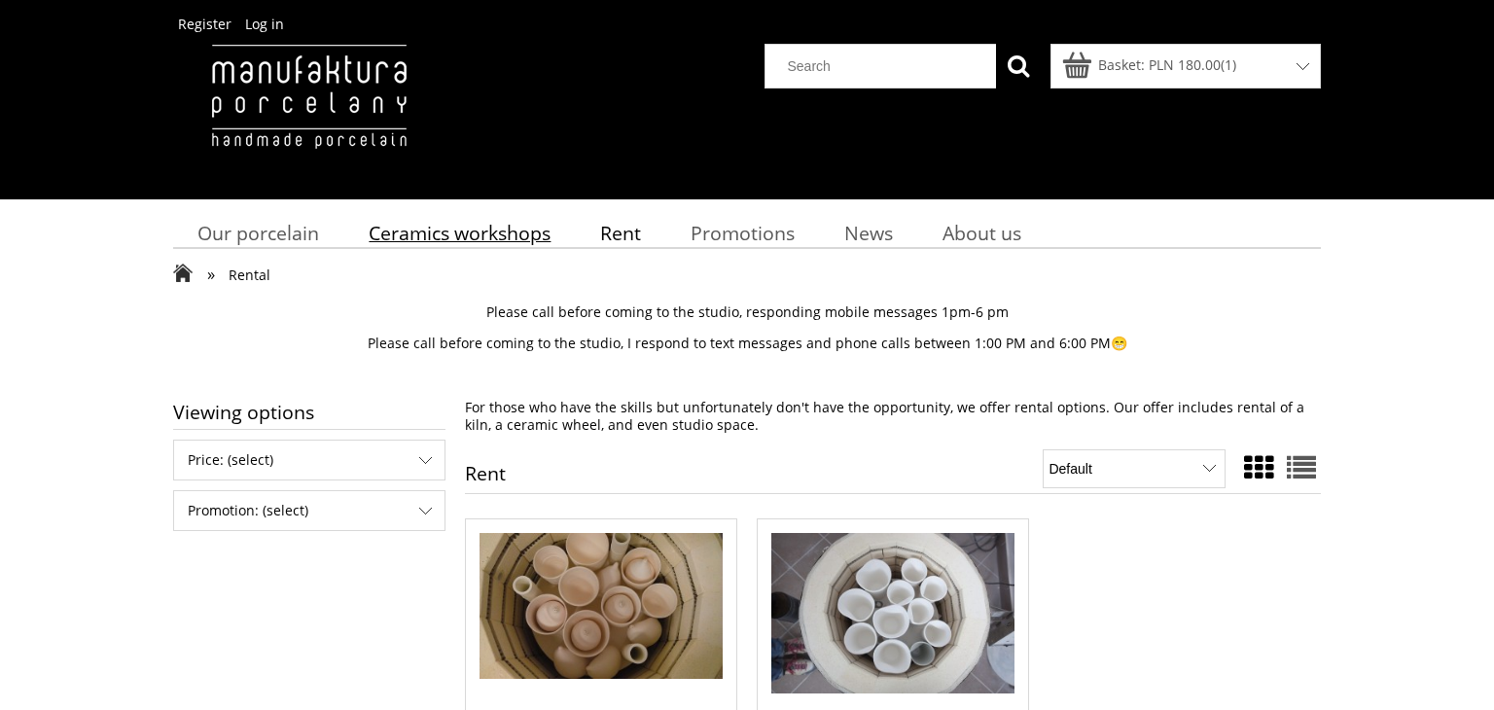
click at [500, 237] on font "Ceramics workshops" at bounding box center [460, 233] width 182 height 26
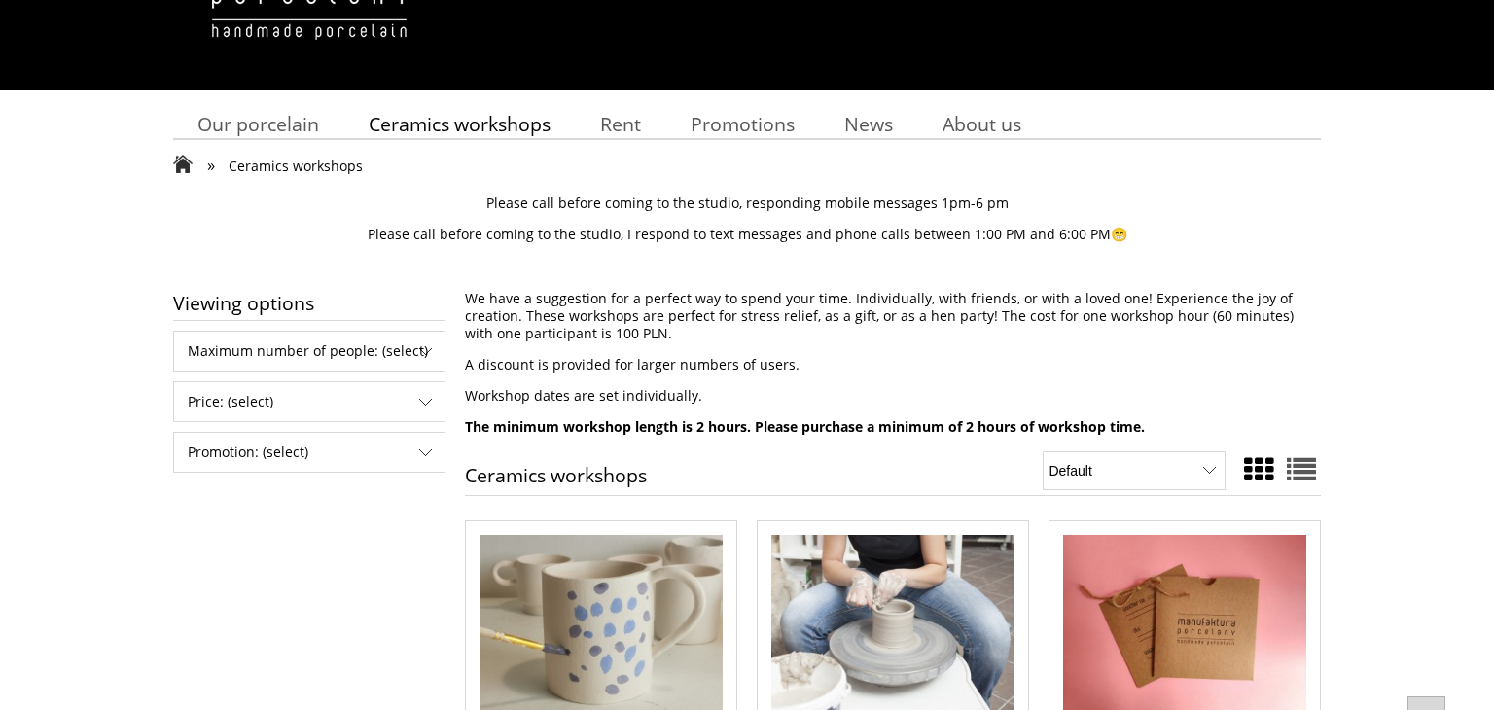
scroll to position [156, 0]
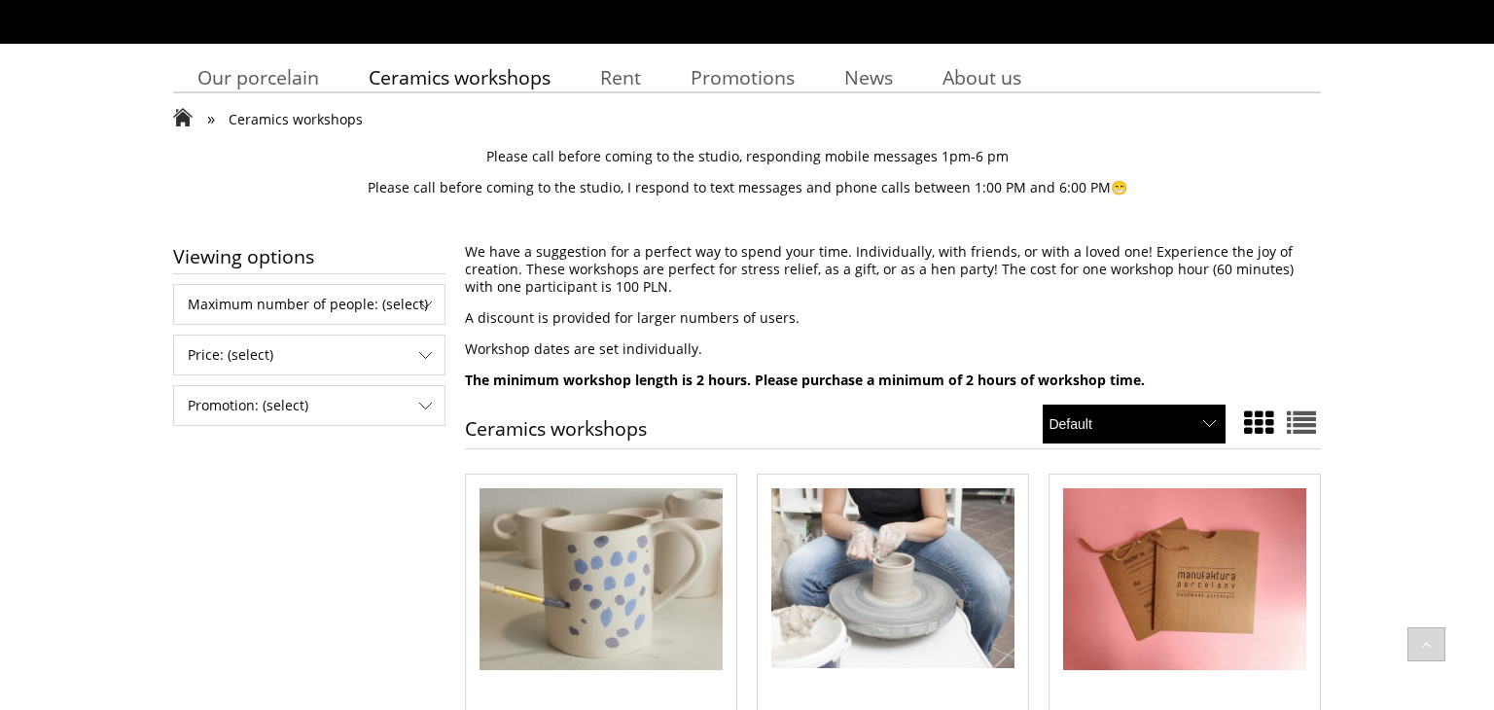
click at [1194, 434] on select "Default Product name from A to Z Product name from Z to A From the lowest price…" at bounding box center [1134, 424] width 183 height 39
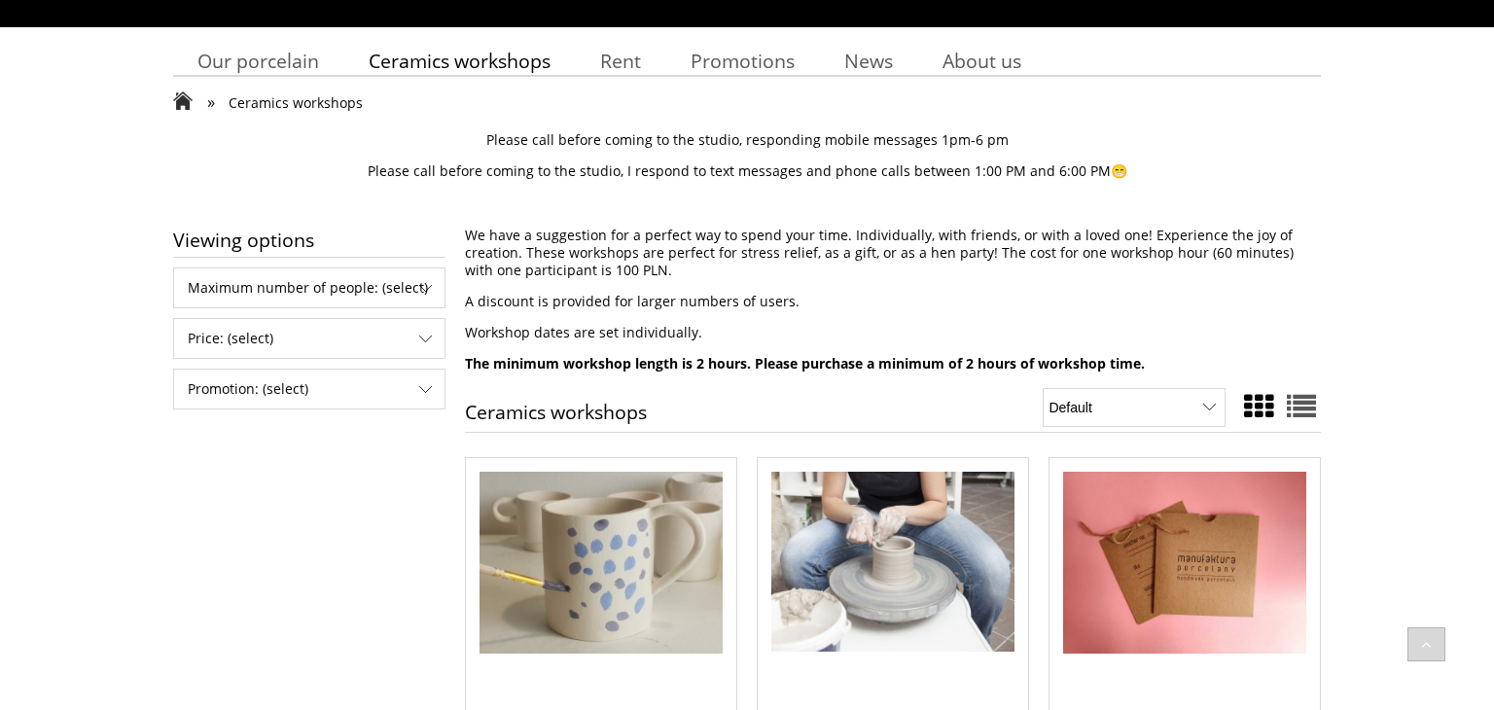
scroll to position [0, 0]
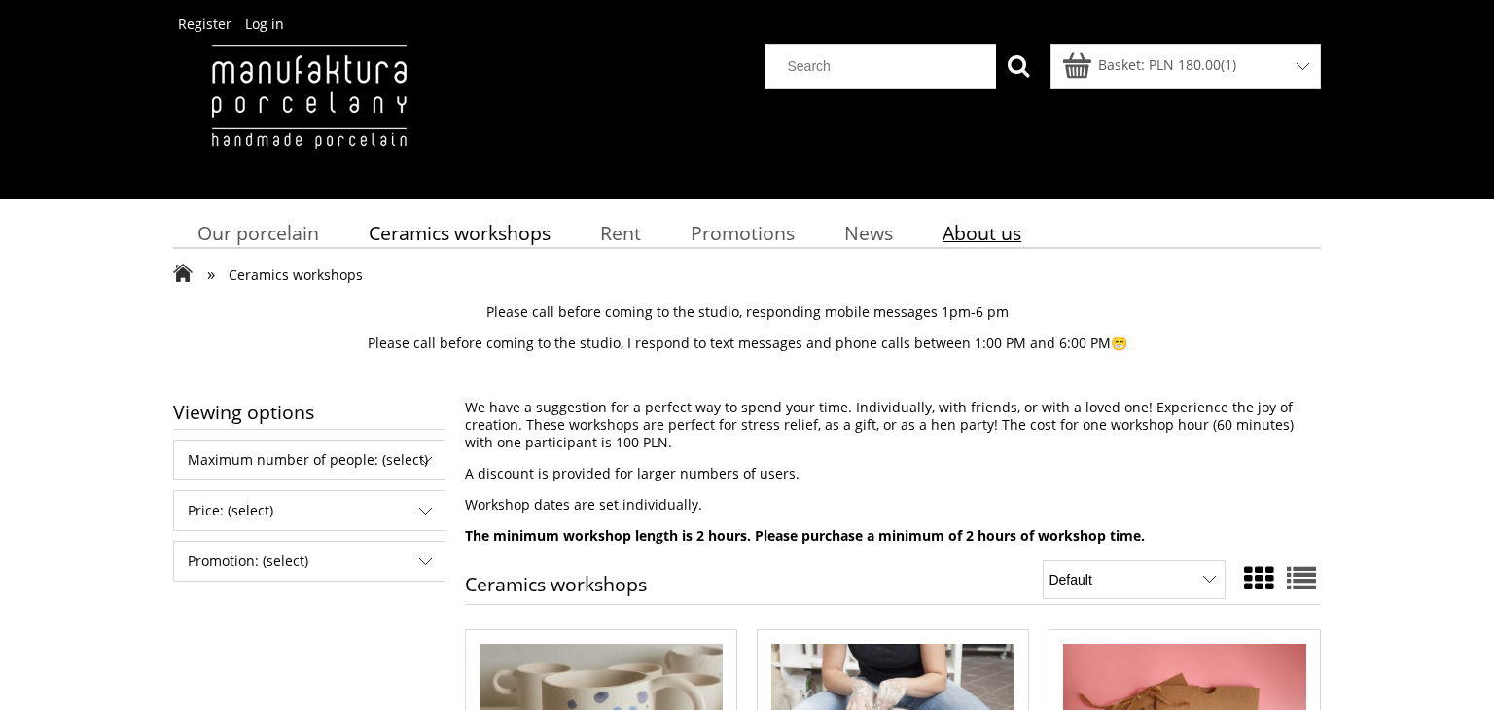
click at [984, 236] on font "About us" at bounding box center [982, 233] width 79 height 26
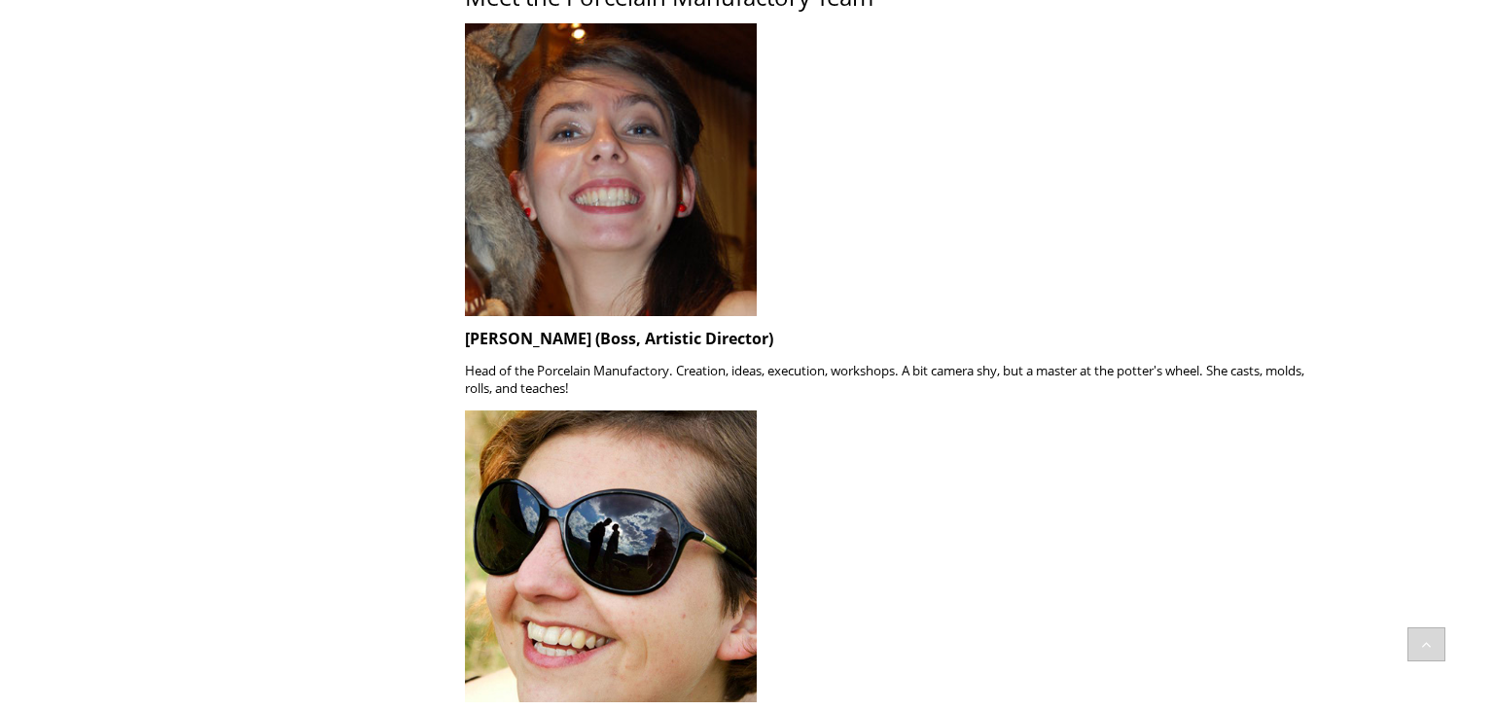
scroll to position [108, 0]
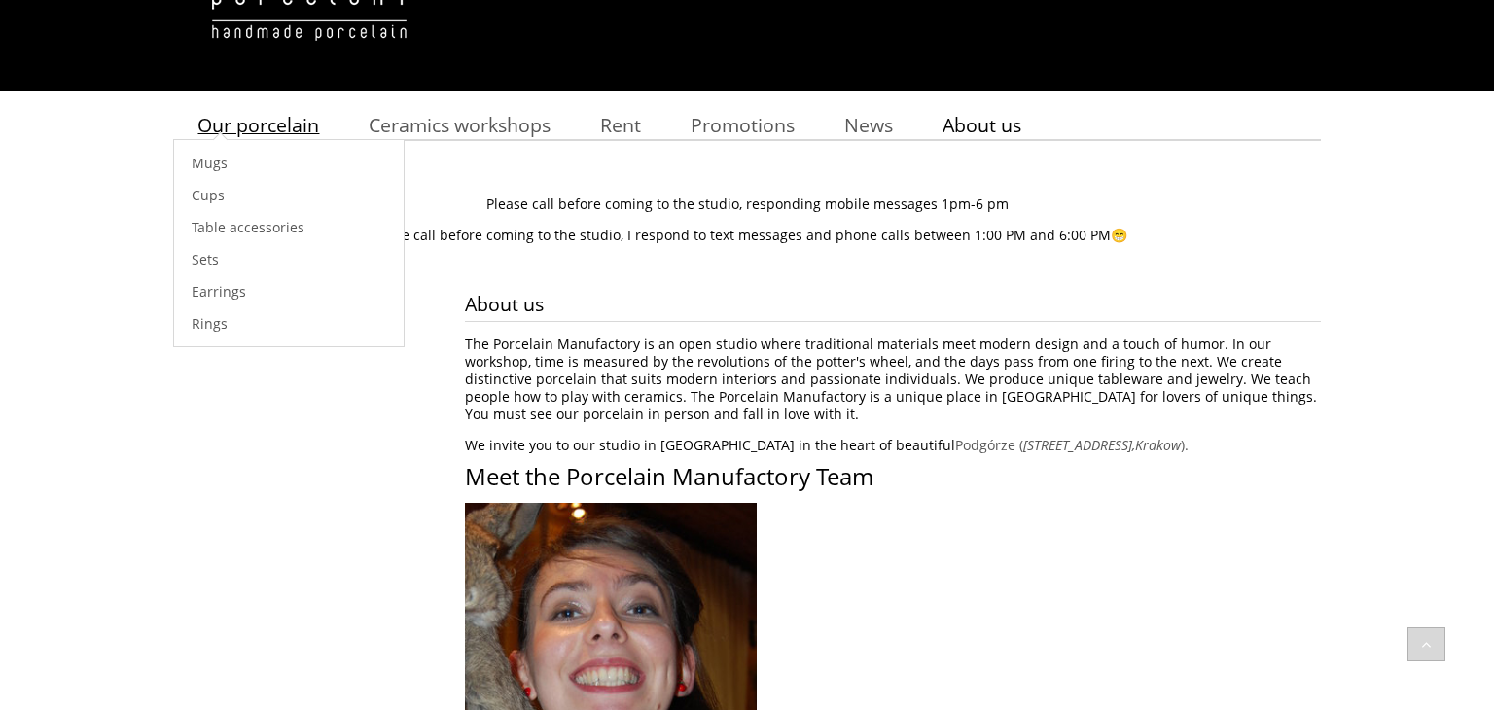
click at [281, 125] on font "Our porcelain" at bounding box center [258, 125] width 122 height 26
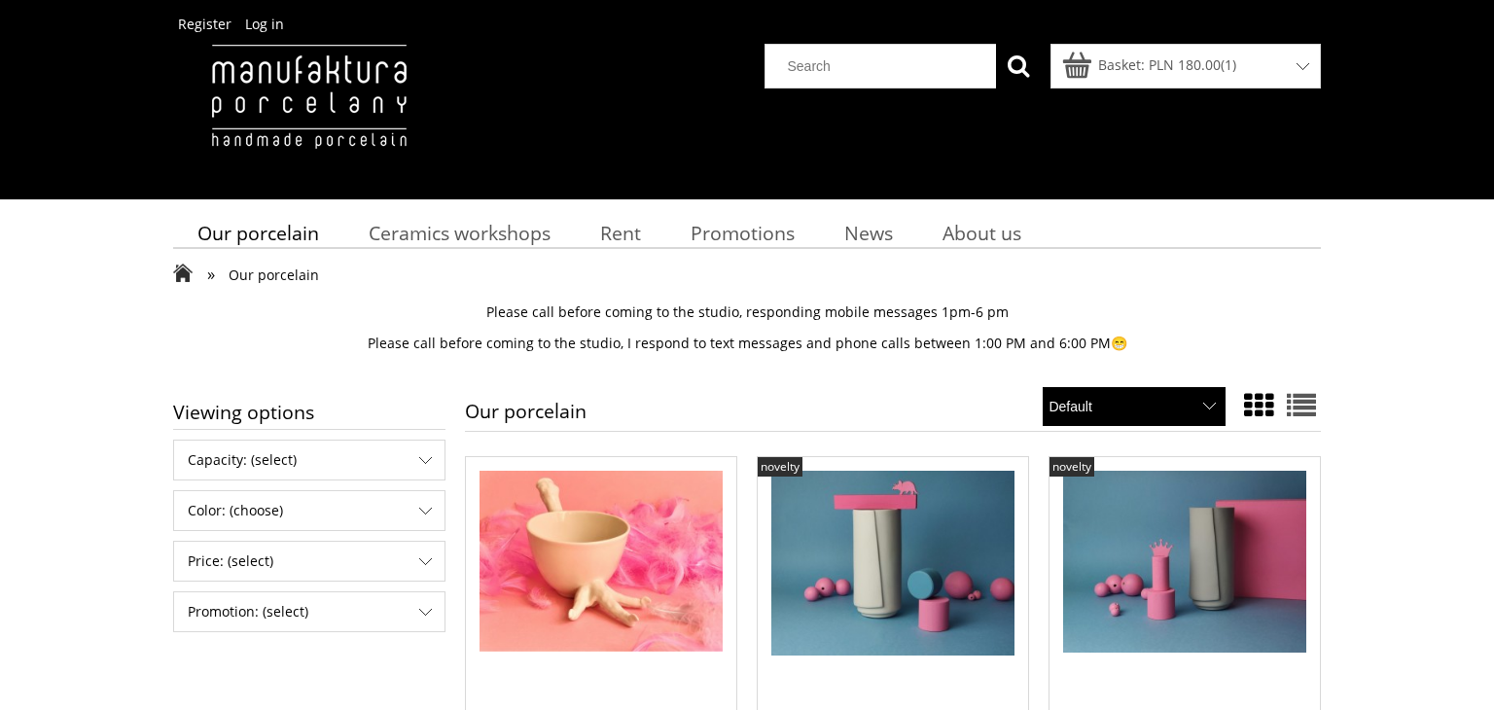
click at [1112, 404] on select "Default Product name from A to Z Product name from Z to A From the lowest price…" at bounding box center [1134, 406] width 183 height 39
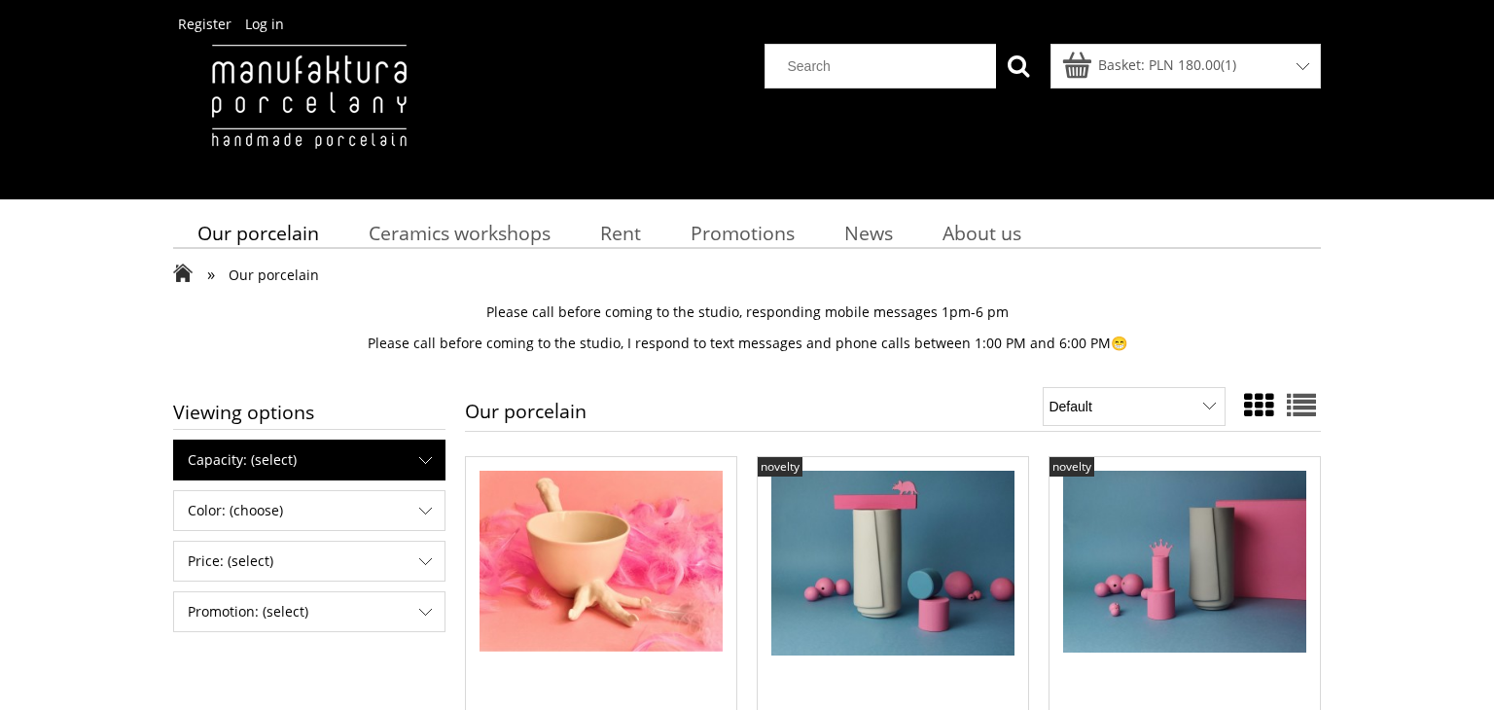
click at [229, 470] on span "Capacity: (select)" at bounding box center [309, 460] width 270 height 39
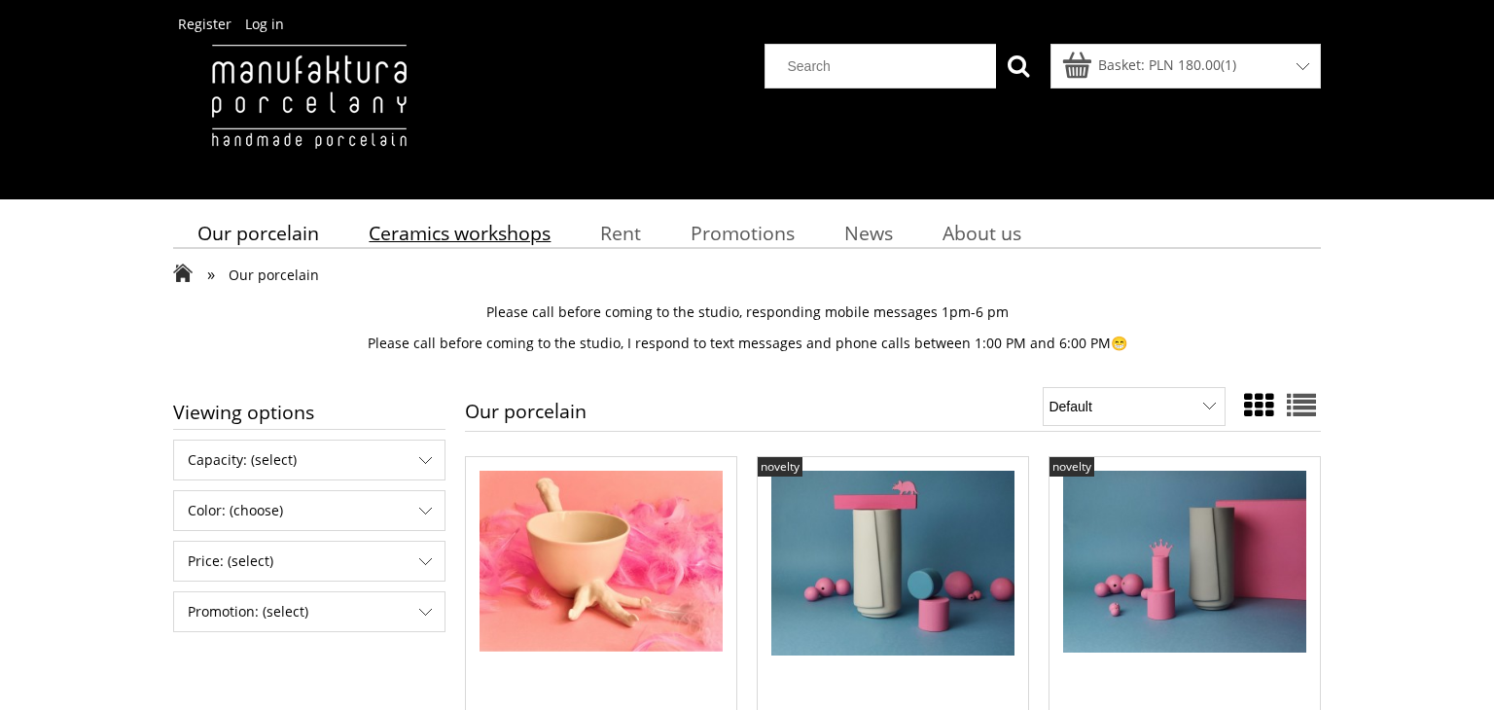
click at [446, 223] on font "Ceramics workshops" at bounding box center [460, 233] width 182 height 26
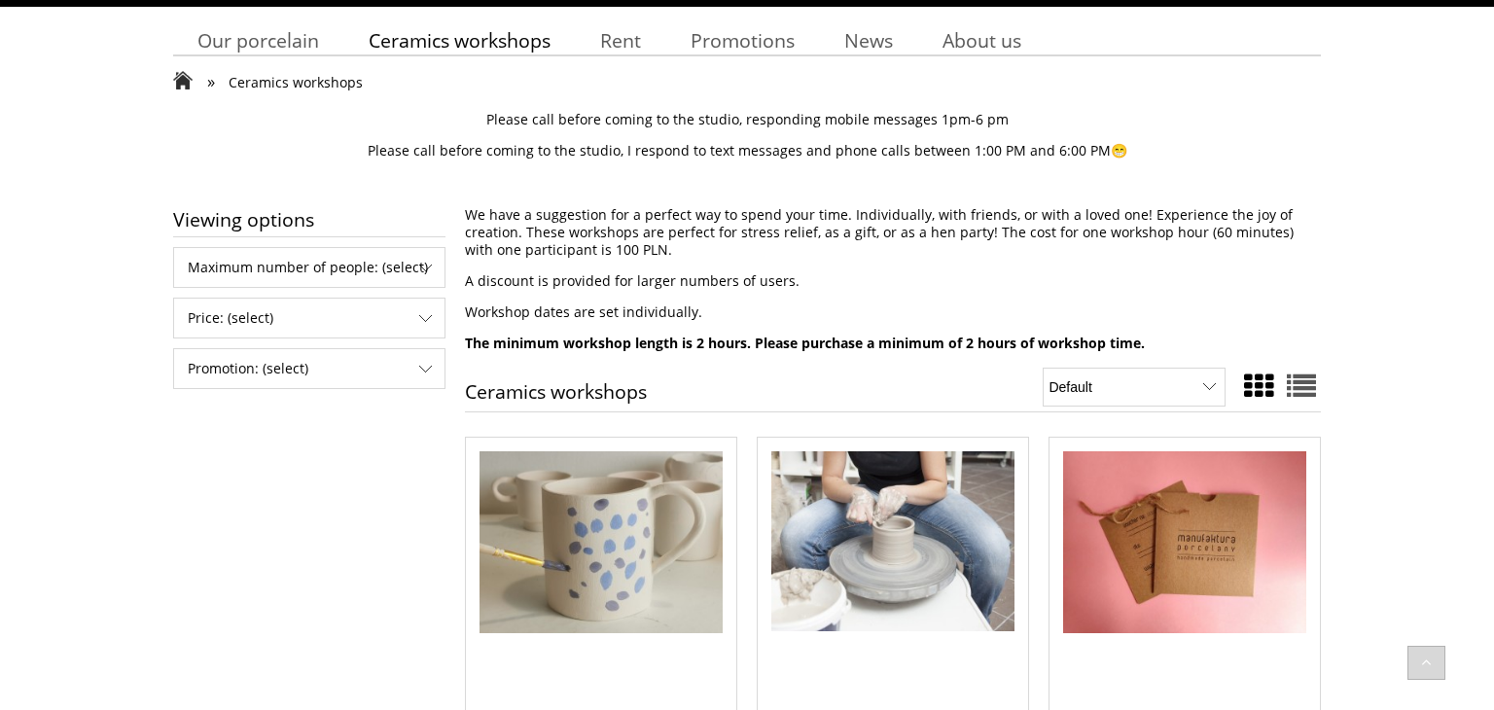
scroll to position [196, 0]
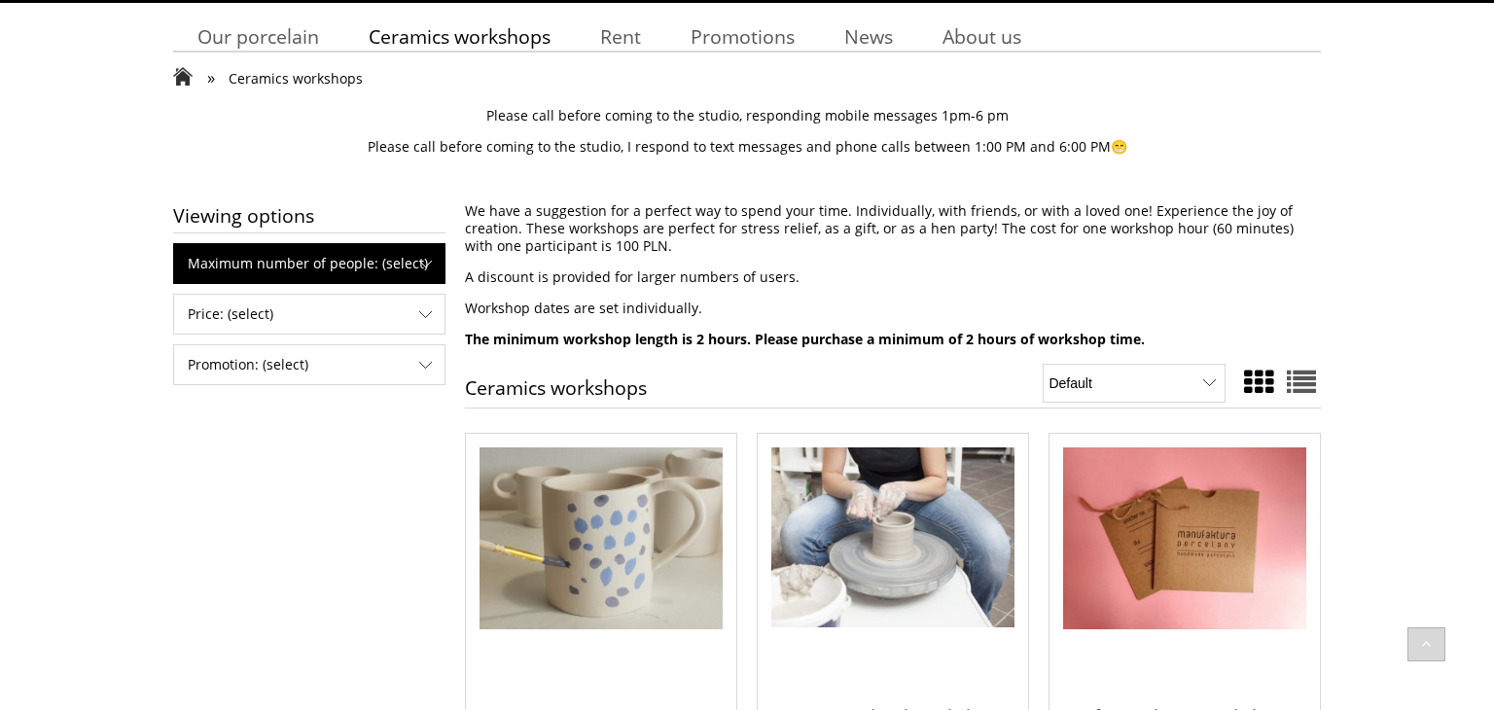
click at [426, 267] on span "Maximum number of people: (select)" at bounding box center [309, 263] width 270 height 39
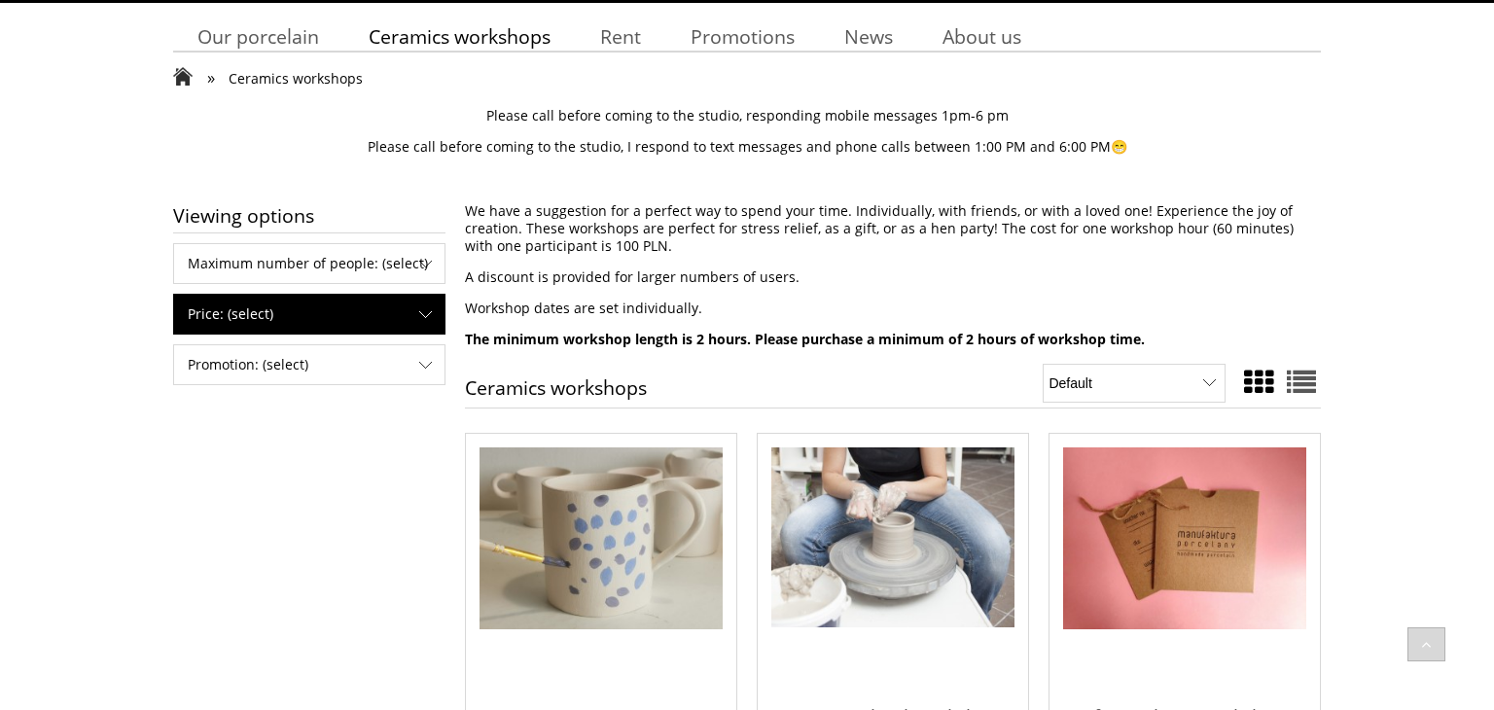
click at [422, 295] on span "Price: (select)" at bounding box center [309, 314] width 270 height 39
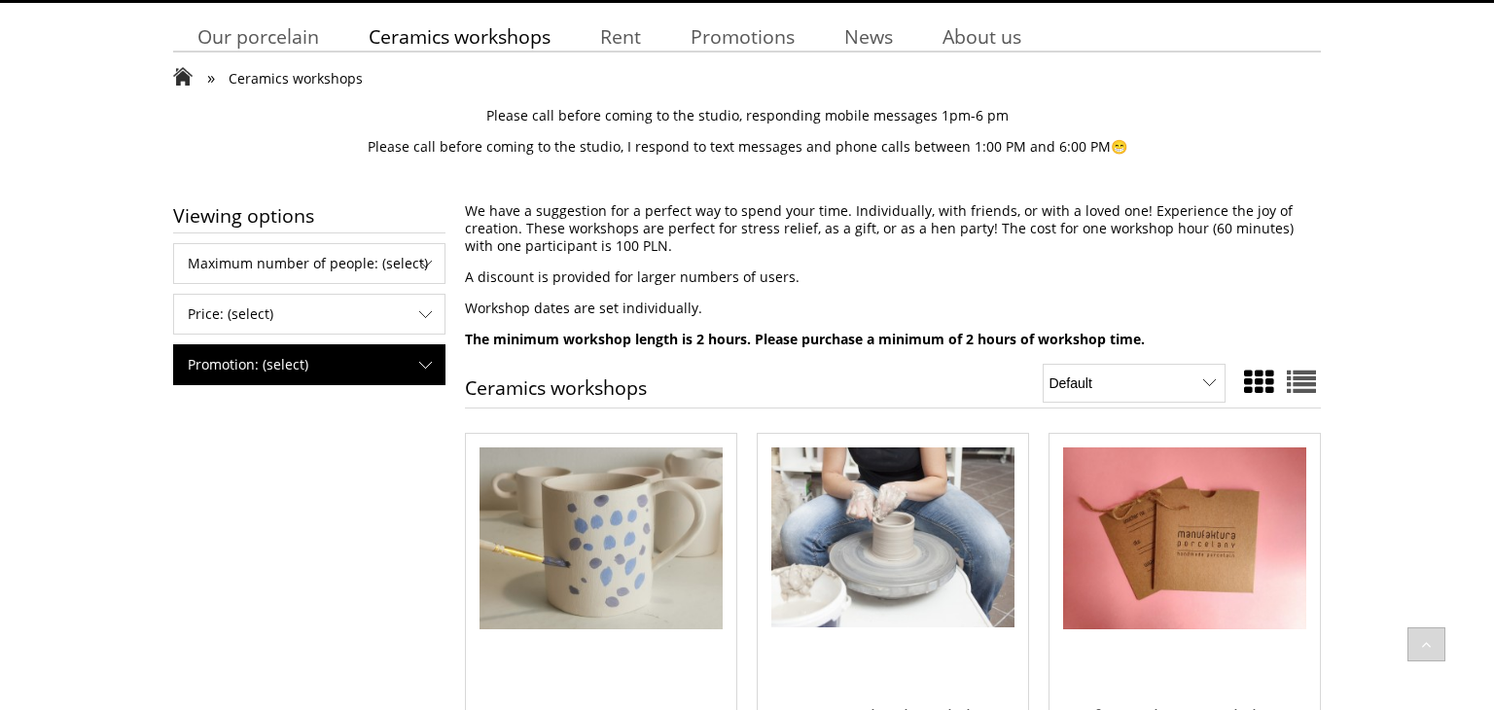
click at [417, 347] on span "Promotion: (select)" at bounding box center [309, 364] width 270 height 39
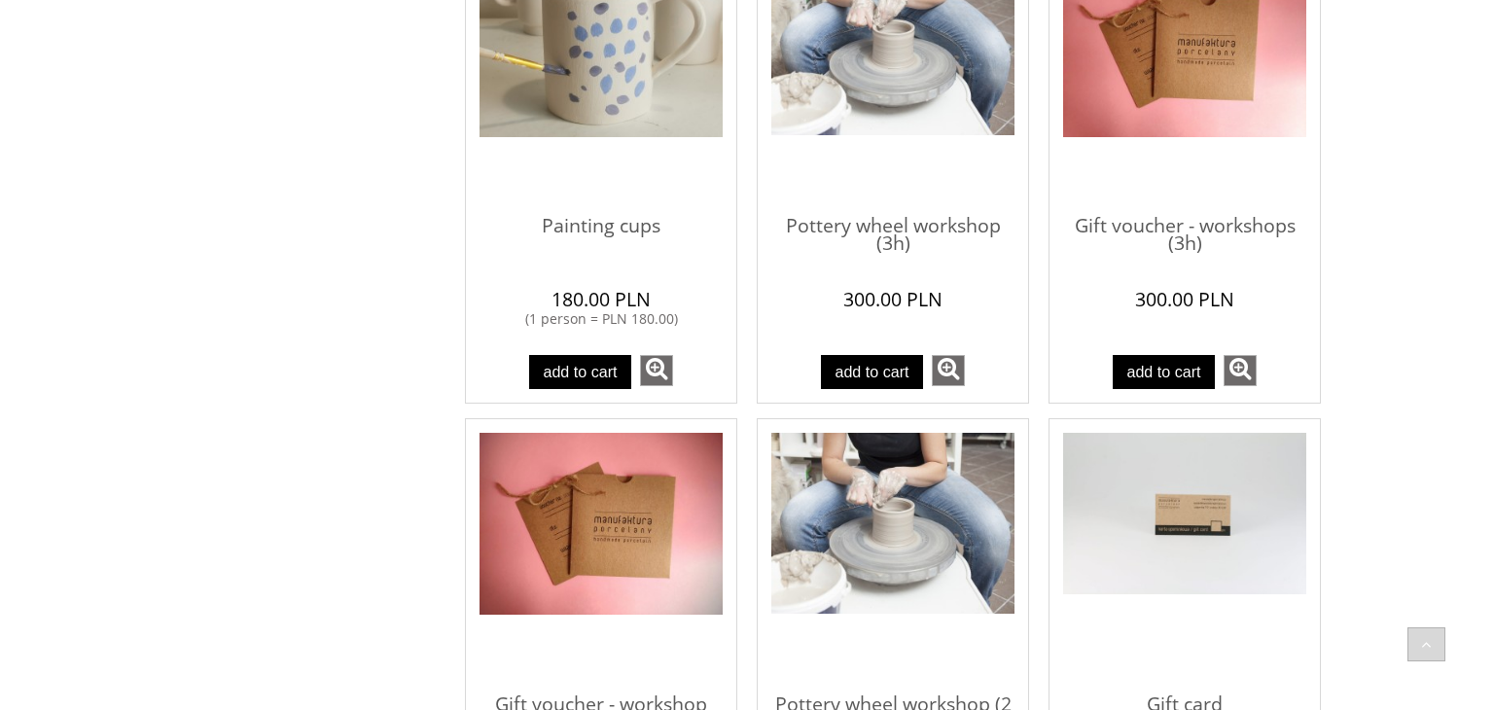
scroll to position [690, 0]
click at [596, 107] on img "Go to the product Mug Painting" at bounding box center [601, 45] width 243 height 183
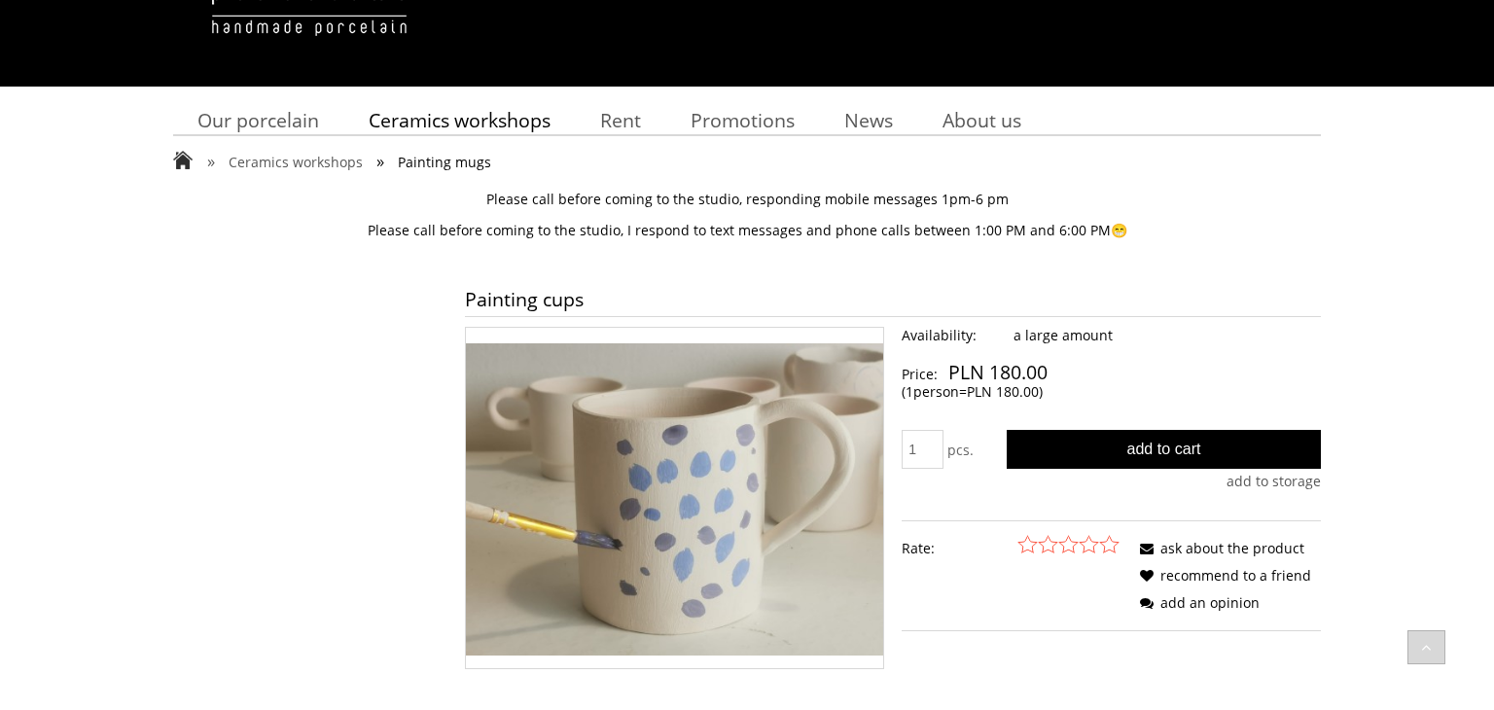
scroll to position [85, 0]
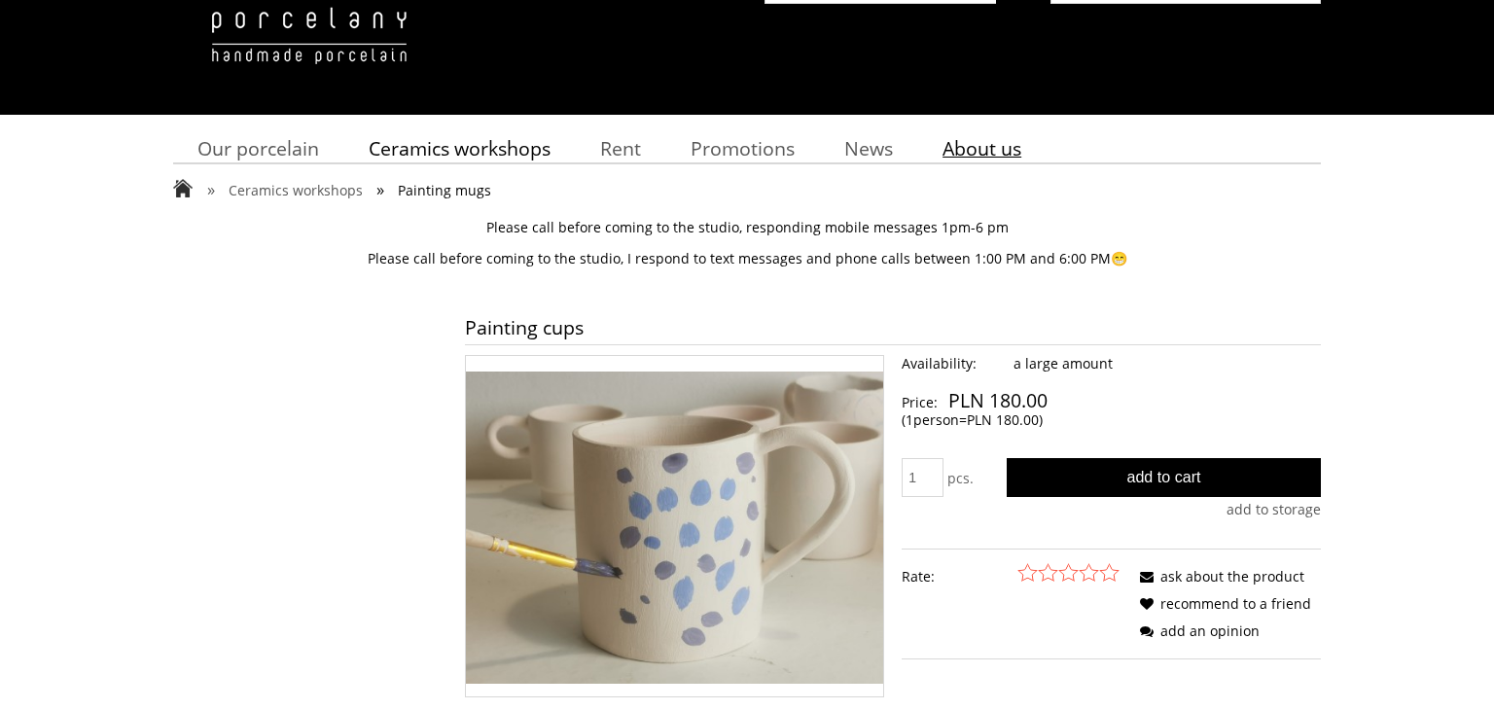
click at [990, 139] on font "About us" at bounding box center [982, 148] width 79 height 26
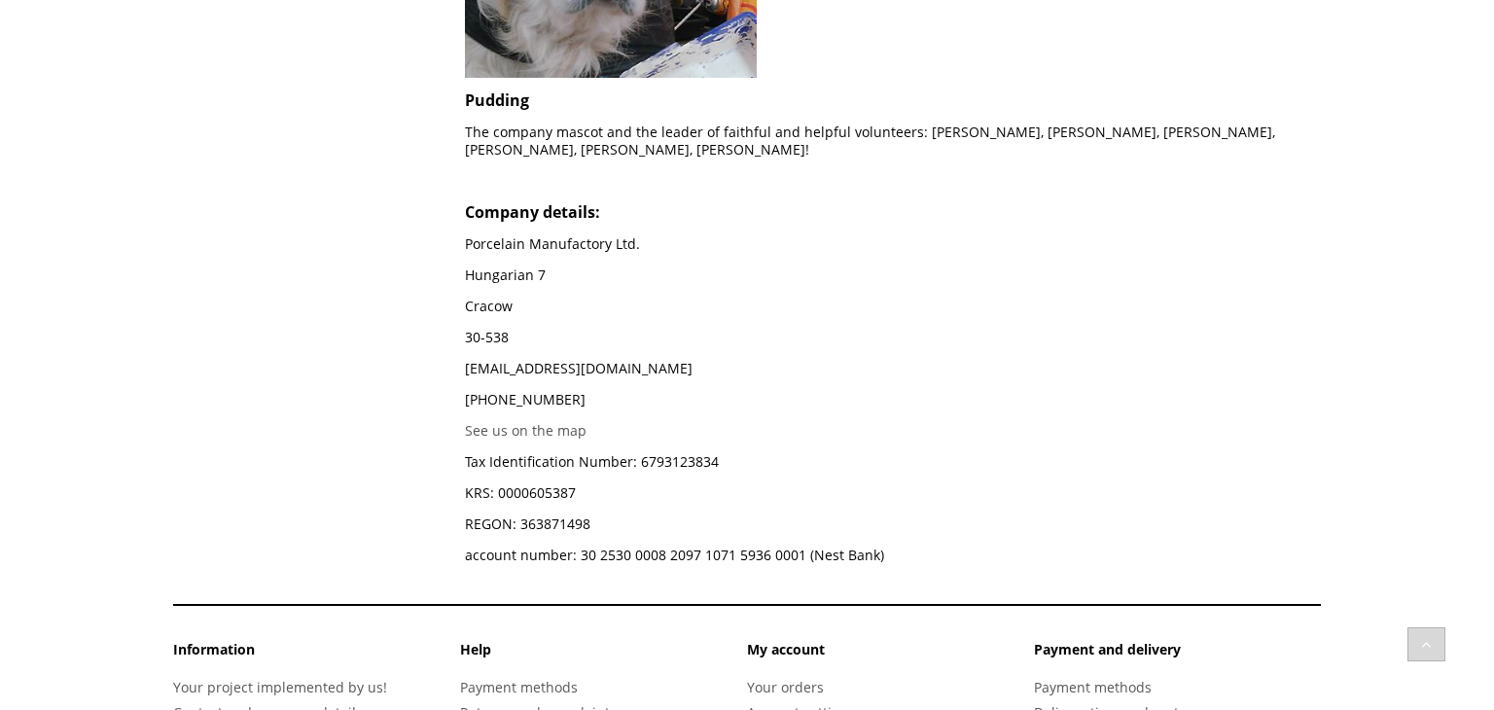
scroll to position [2042, 0]
